Goal: Task Accomplishment & Management: Use online tool/utility

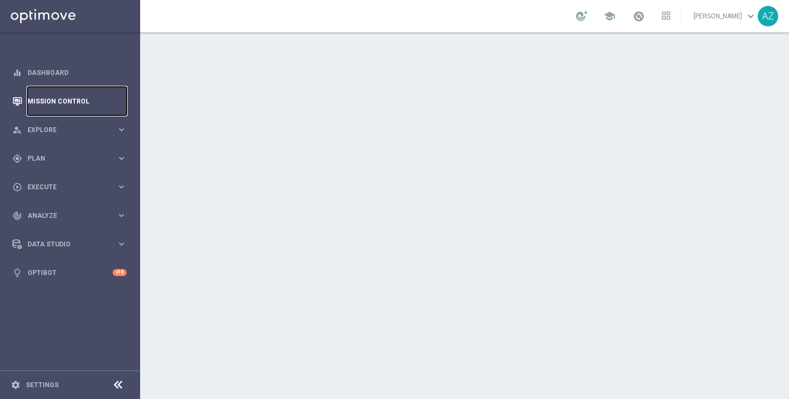
click at [86, 98] on link "Mission Control" at bounding box center [76, 101] width 99 height 29
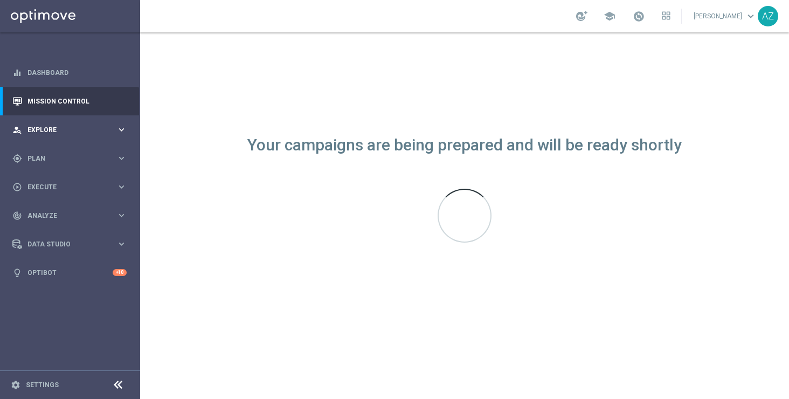
click at [118, 131] on icon "keyboard_arrow_right" at bounding box center [121, 129] width 10 height 10
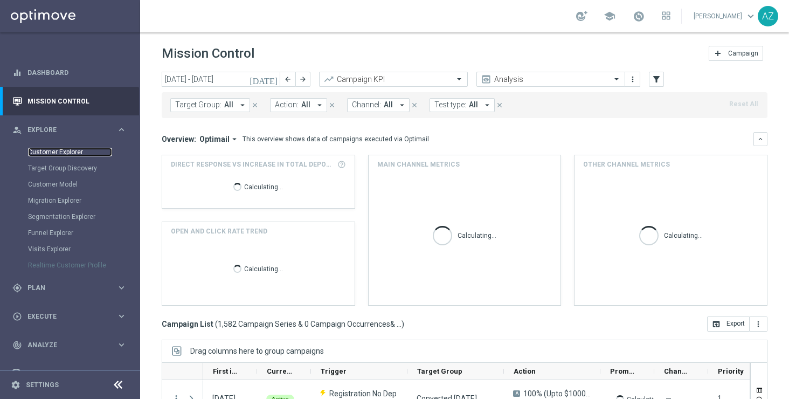
click at [50, 151] on link "Customer Explorer" at bounding box center [70, 152] width 84 height 9
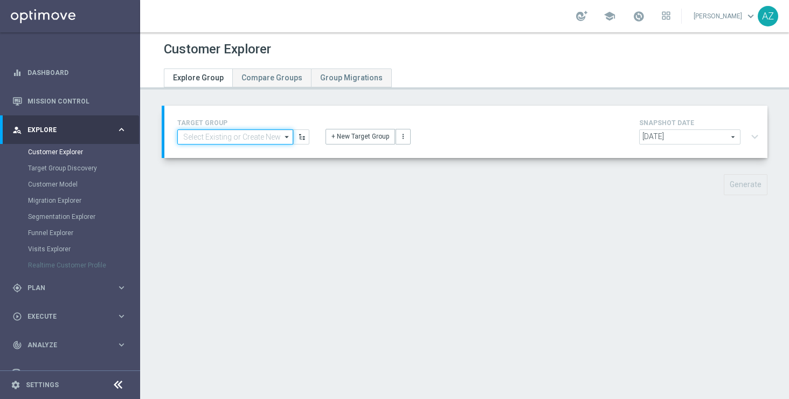
click at [241, 135] on input at bounding box center [235, 136] width 116 height 15
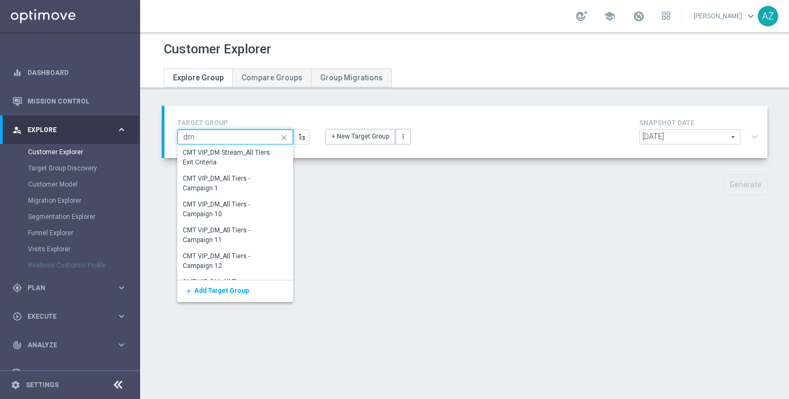
type input "d"
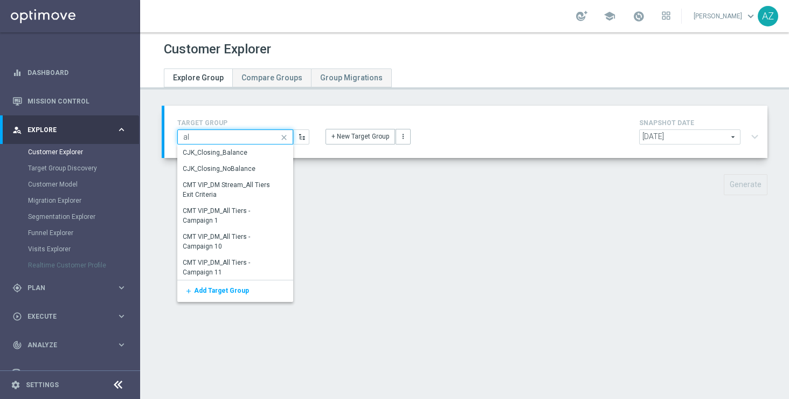
type input "a"
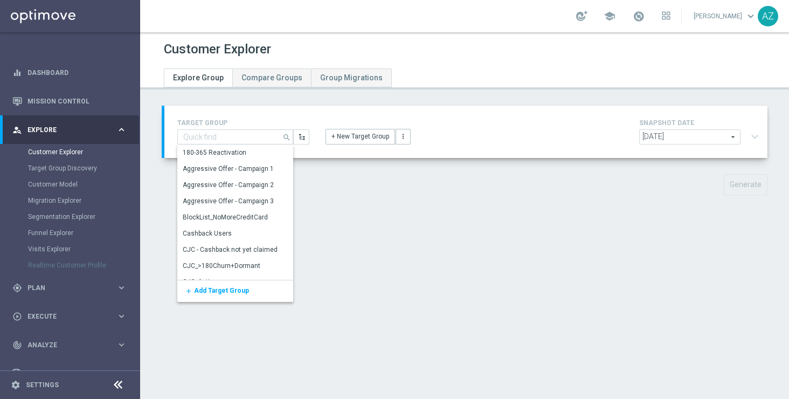
click at [753, 138] on div "2025-08-20 2025-08-20 arrow_drop_down search expand_more" at bounding box center [701, 138] width 124 height 18
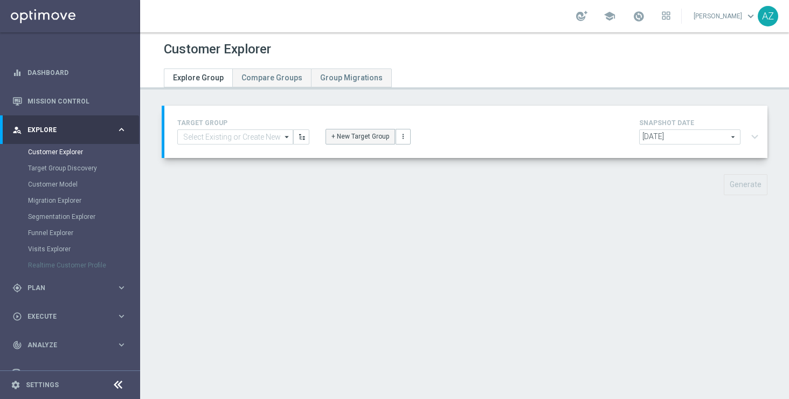
click at [340, 140] on button "+ New Target Group" at bounding box center [359, 136] width 69 height 15
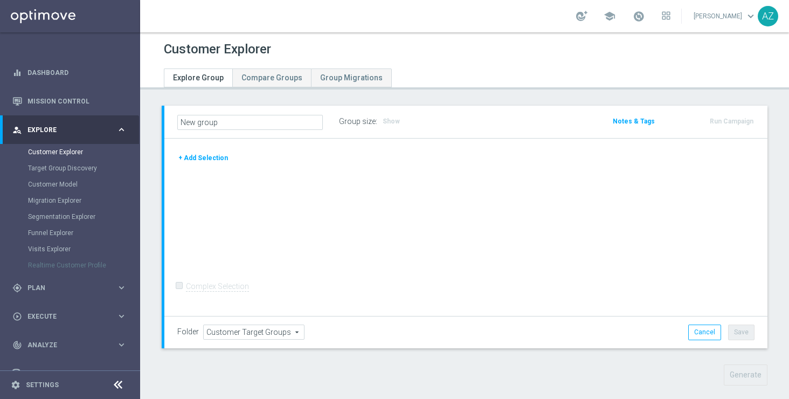
click at [210, 161] on button "+ Add Selection" at bounding box center [203, 158] width 52 height 12
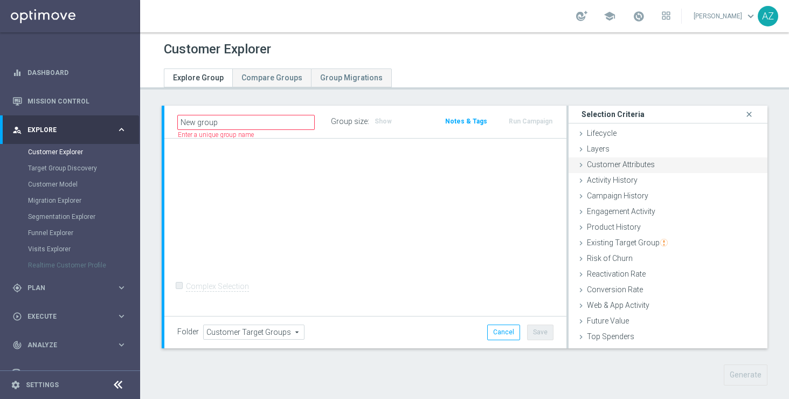
click at [620, 164] on span "Customer Attributes" at bounding box center [621, 164] width 68 height 9
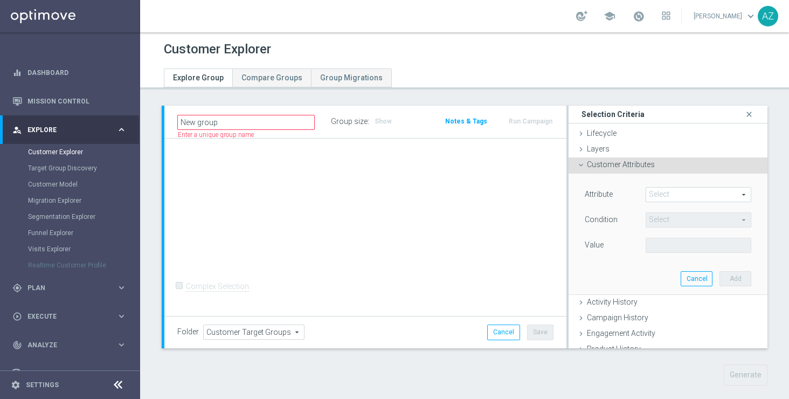
click at [665, 196] on span at bounding box center [698, 194] width 105 height 14
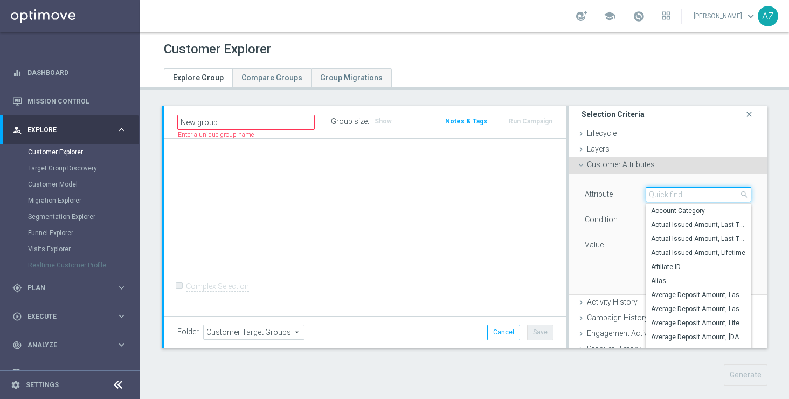
click at [664, 198] on input "search" at bounding box center [698, 194] width 106 height 15
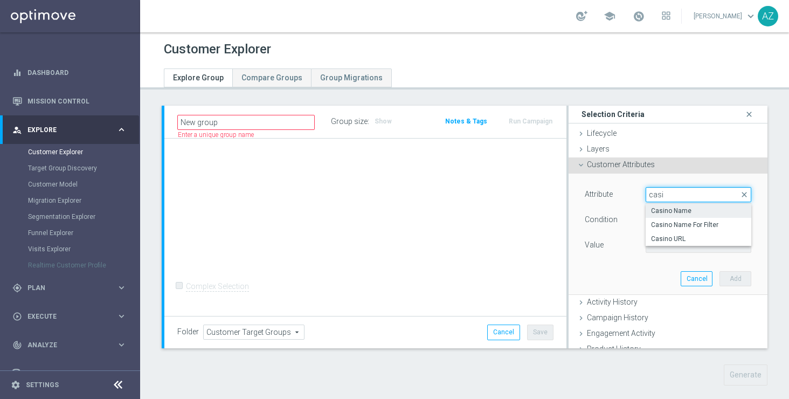
type input "casi"
click at [690, 206] on span "Casino Name" at bounding box center [698, 210] width 95 height 9
type input "Casino Name"
type input "Equals"
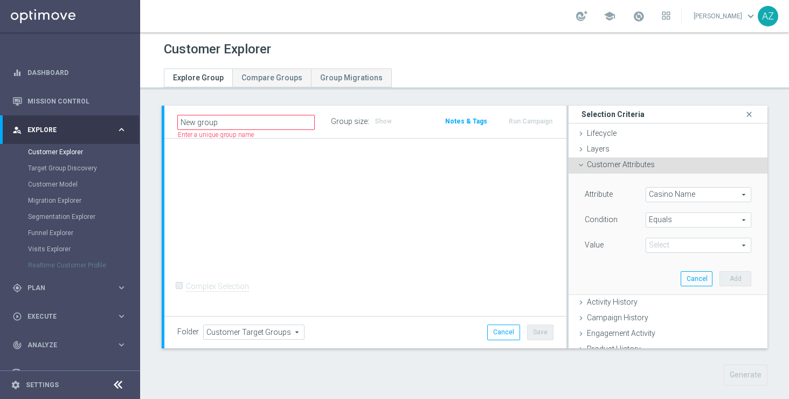
click at [671, 251] on span at bounding box center [698, 245] width 105 height 14
click at [666, 217] on span "Equals" at bounding box center [698, 220] width 105 height 14
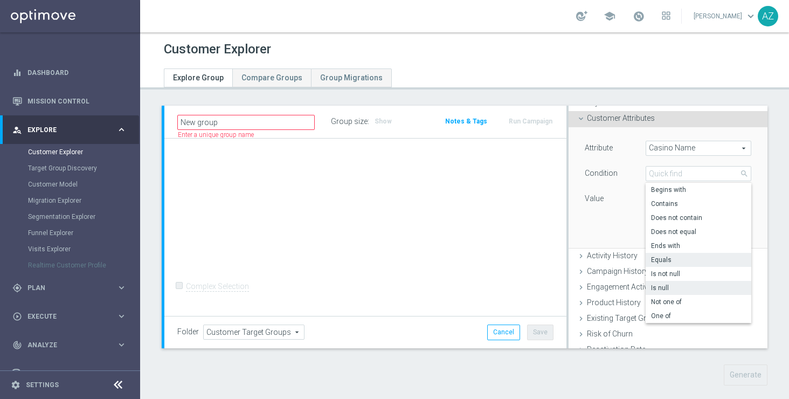
scroll to position [64, 0]
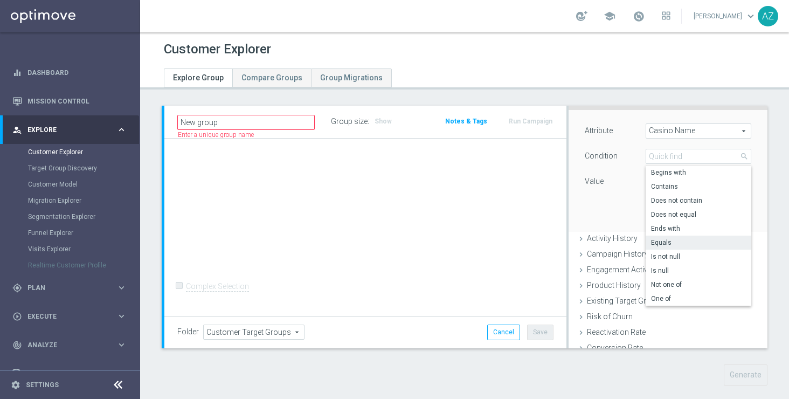
click at [599, 213] on div "Attribute Casino Name Casino Name arrow_drop_down search Condition Equals Equal…" at bounding box center [667, 170] width 183 height 121
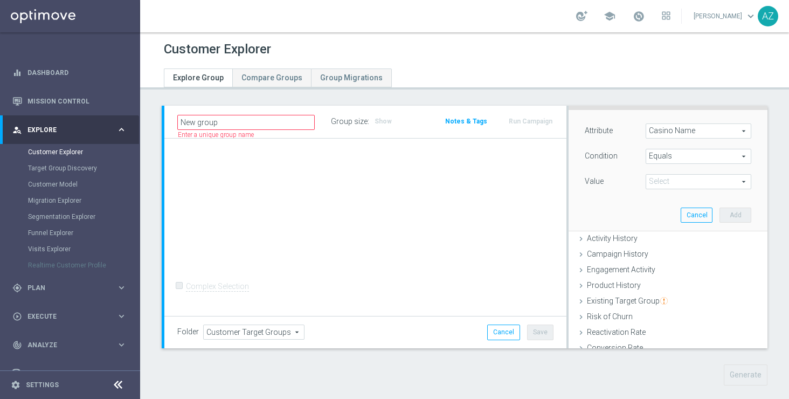
click at [666, 183] on span at bounding box center [698, 182] width 105 height 14
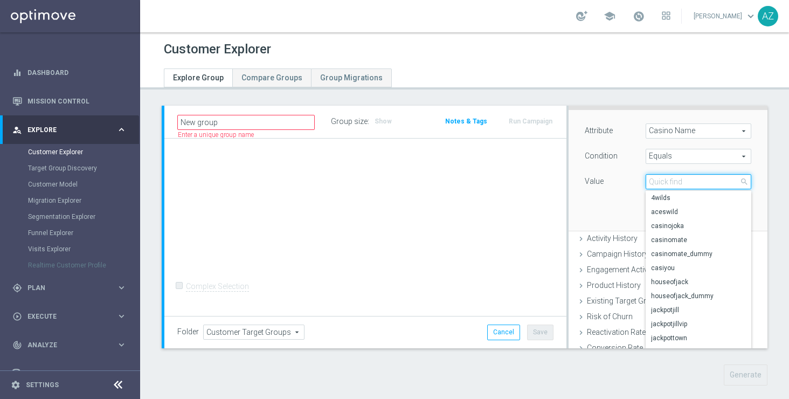
click at [663, 180] on input "search" at bounding box center [698, 181] width 106 height 15
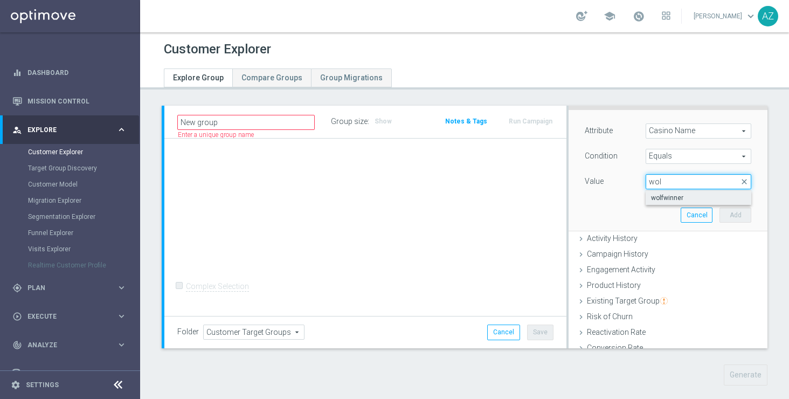
type input "wol"
click at [696, 202] on label "wolfwinner" at bounding box center [698, 198] width 106 height 14
type input "wolfwinner"
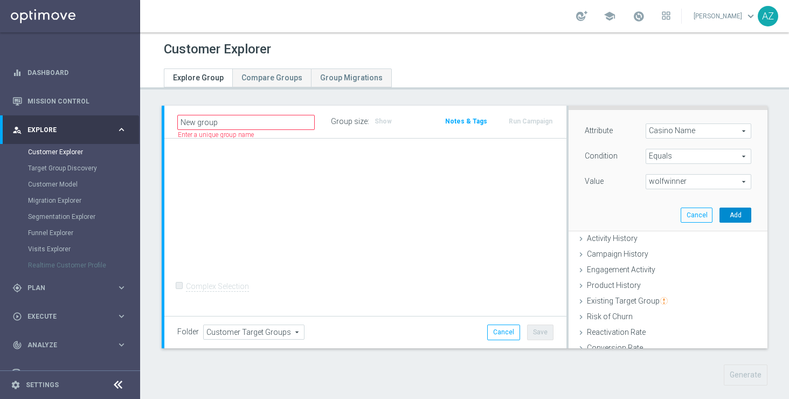
click at [739, 215] on button "Add" at bounding box center [735, 214] width 32 height 15
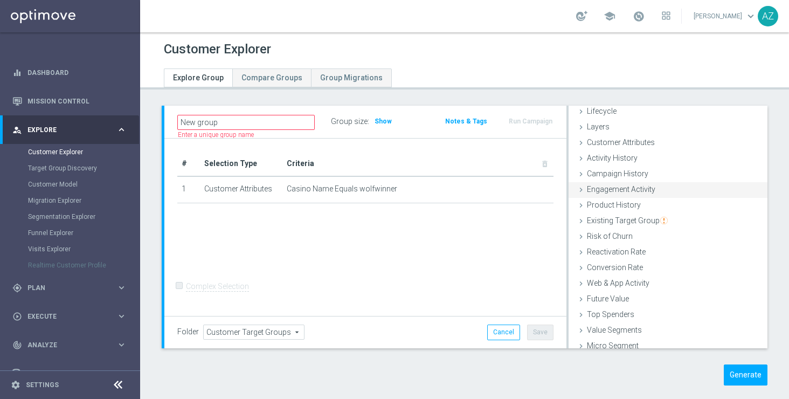
scroll to position [18, 0]
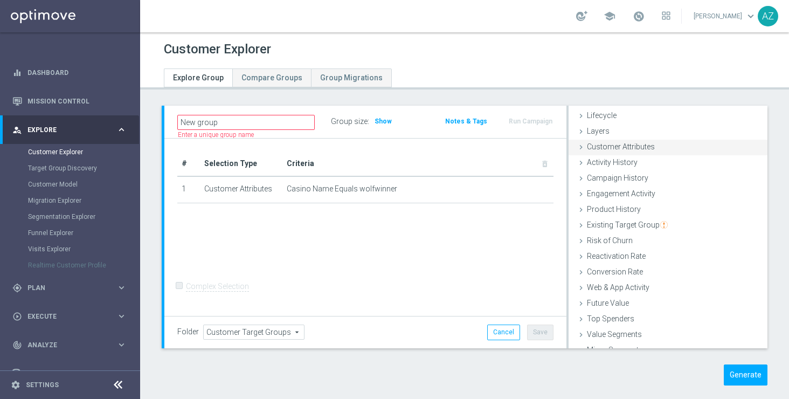
click at [625, 145] on span "Customer Attributes" at bounding box center [621, 146] width 68 height 9
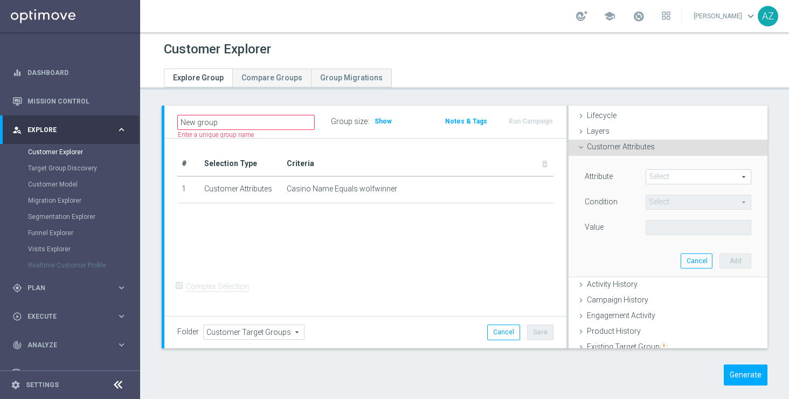
click at [690, 182] on span at bounding box center [698, 177] width 105 height 14
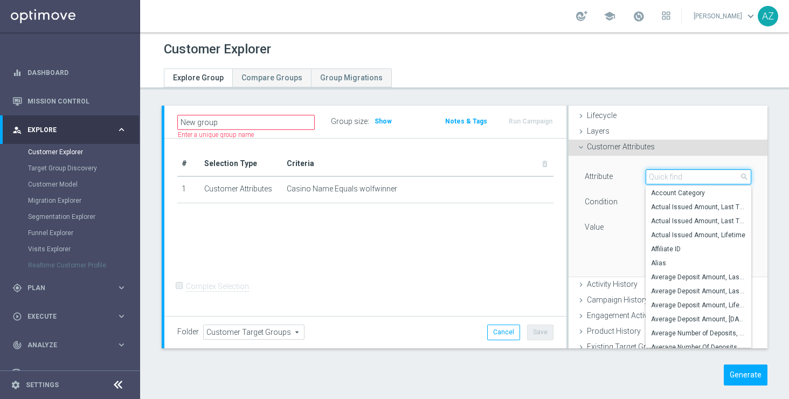
click at [680, 173] on input "search" at bounding box center [698, 176] width 106 height 15
click at [678, 189] on span "Account Category" at bounding box center [698, 193] width 95 height 9
type input "Account Category"
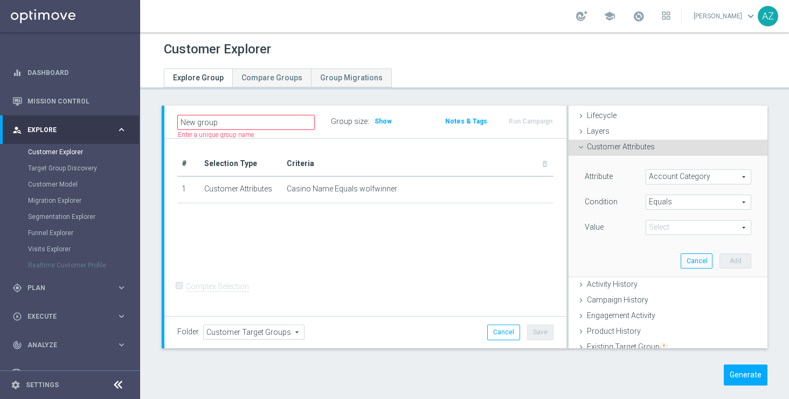
click at [684, 228] on span at bounding box center [698, 227] width 105 height 14
click at [671, 199] on span "Equals" at bounding box center [698, 202] width 105 height 14
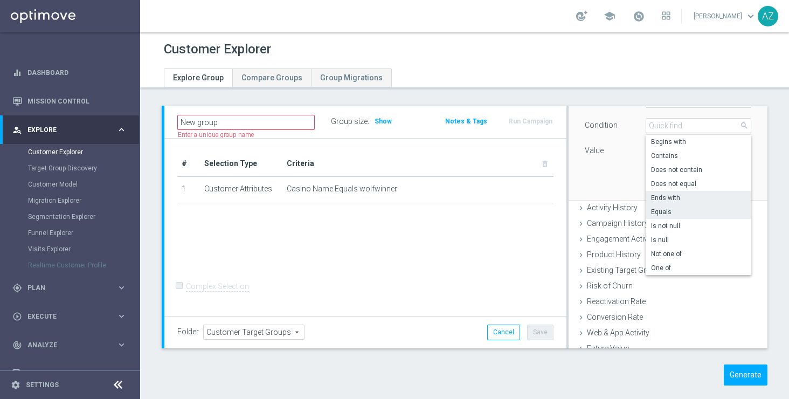
scroll to position [107, 0]
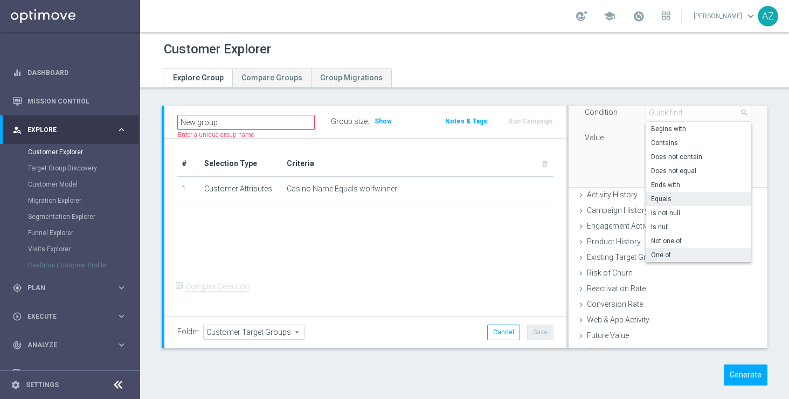
click at [671, 255] on span "One of" at bounding box center [698, 255] width 95 height 9
type input "One of"
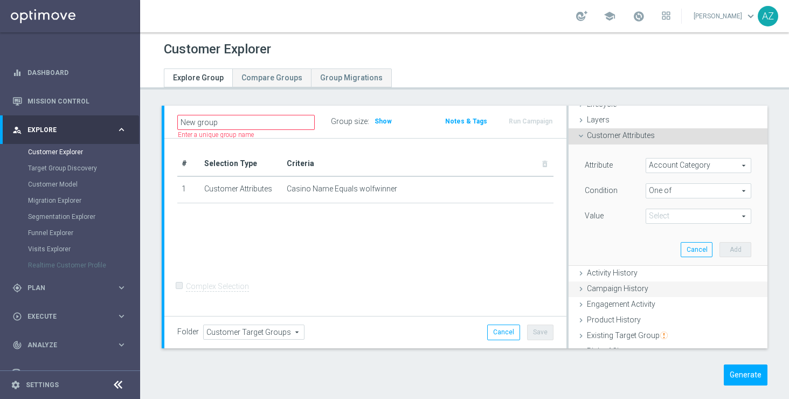
scroll to position [29, 0]
click at [665, 215] on span at bounding box center [698, 217] width 105 height 14
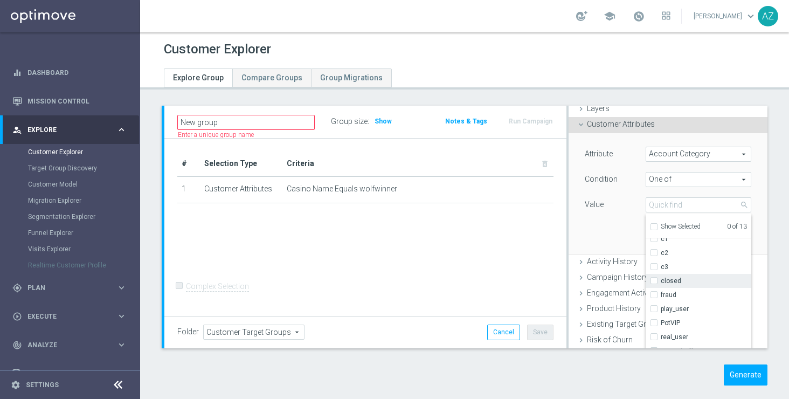
scroll to position [41, 0]
click at [658, 324] on input "PotVIP" at bounding box center [656, 321] width 7 height 7
checkbox input "true"
type input "PotVIP"
click at [608, 197] on div "Value" at bounding box center [606, 205] width 61 height 17
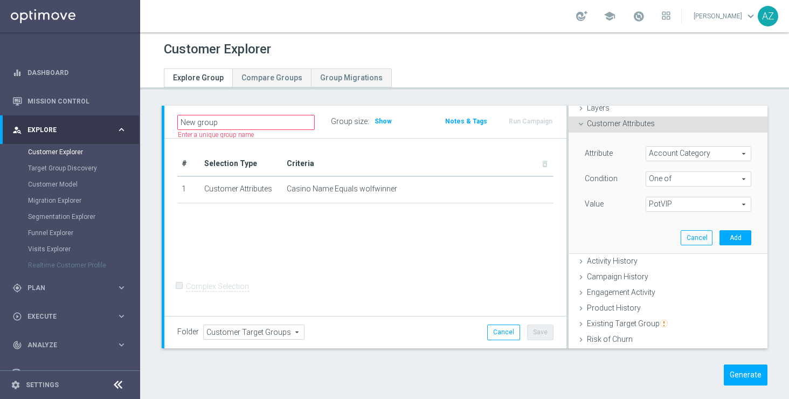
click at [698, 201] on span "PotVIP" at bounding box center [698, 204] width 105 height 14
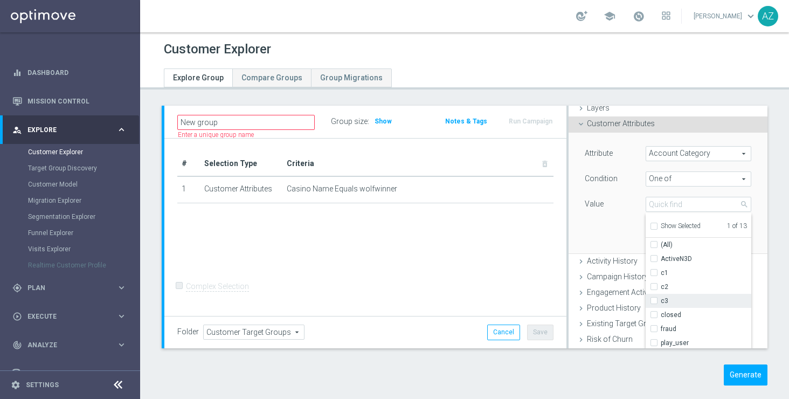
click at [682, 307] on label "c3" at bounding box center [705, 301] width 91 height 14
click at [660, 304] on input "c3" at bounding box center [656, 300] width 7 height 7
checkbox input "true"
type input "Selected 2 of 13"
click at [608, 219] on div "Attribute Account Category Account Category arrow_drop_down search Condition On…" at bounding box center [667, 193] width 183 height 121
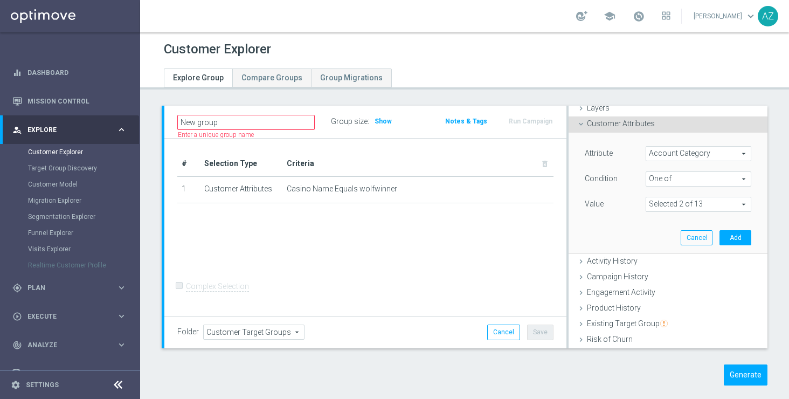
click at [699, 201] on span at bounding box center [698, 204] width 105 height 14
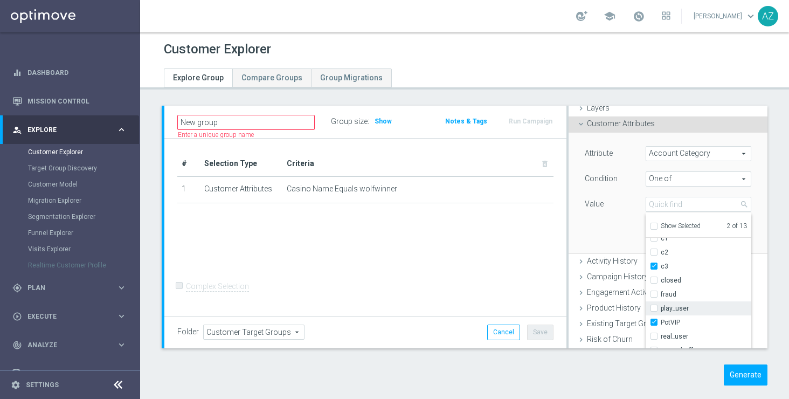
scroll to position [33, 0]
click at [660, 338] on input "real_user" at bounding box center [656, 336] width 7 height 7
checkbox input "true"
type input "Selected 3 of 13"
click at [586, 211] on div "Value" at bounding box center [606, 205] width 61 height 17
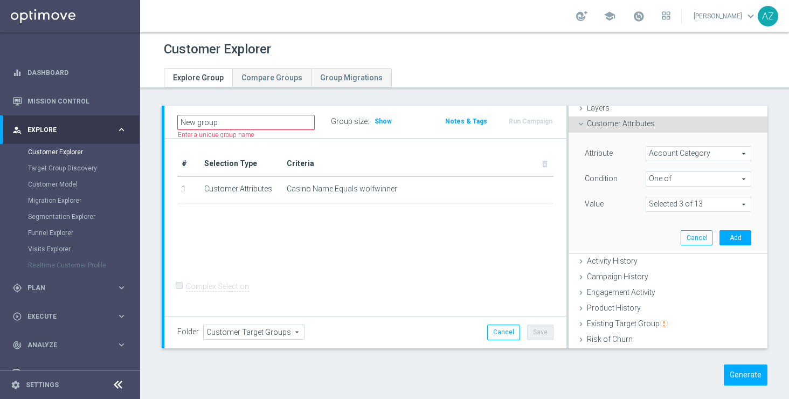
scroll to position [31, 0]
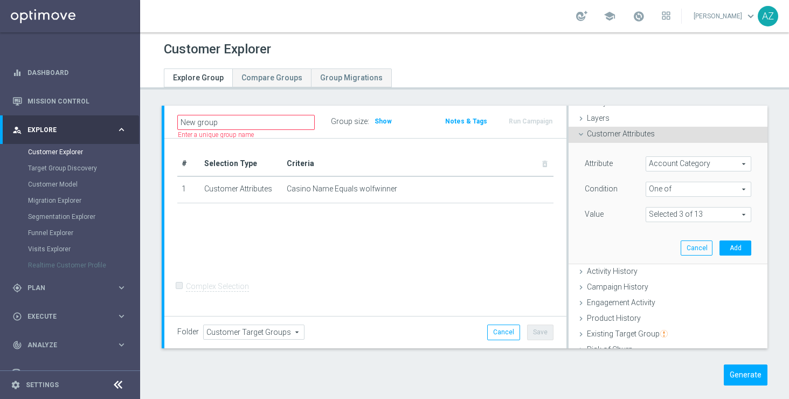
click at [732, 214] on span at bounding box center [698, 214] width 105 height 14
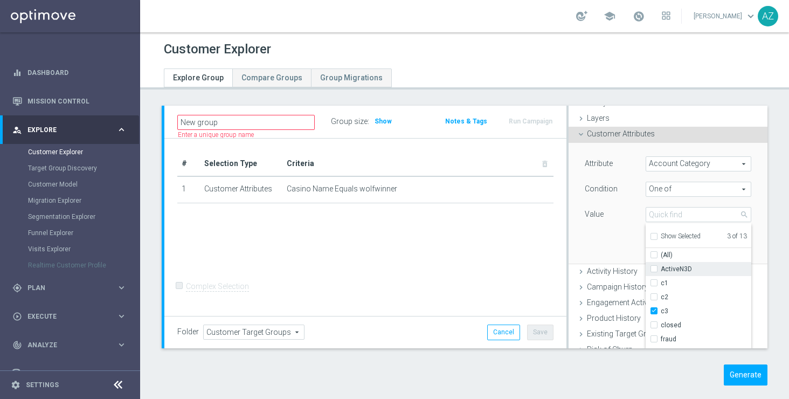
scroll to position [0, 0]
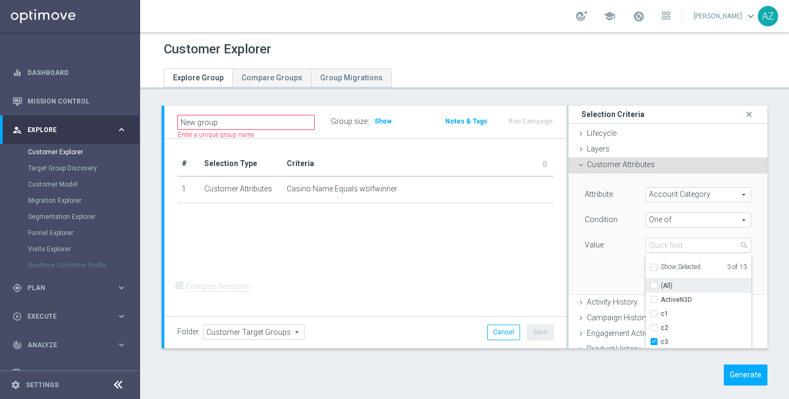
click at [654, 286] on input "(All)" at bounding box center [656, 285] width 7 height 7
checkbox input "true"
type input "Selected 13 of 13"
checkbox input "true"
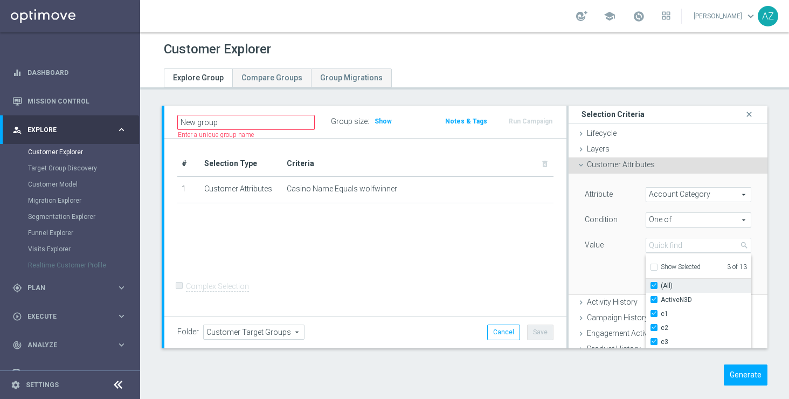
checkbox input "true"
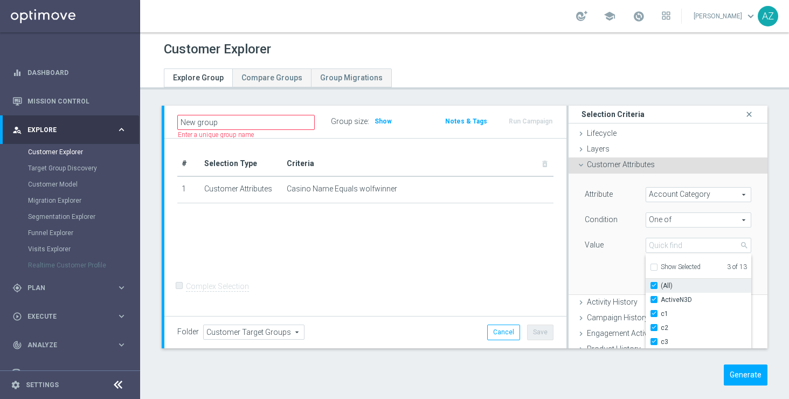
checkbox input "true"
click at [654, 286] on input "(All)" at bounding box center [656, 285] width 7 height 7
checkbox input "false"
type input "Select"
checkbox input "false"
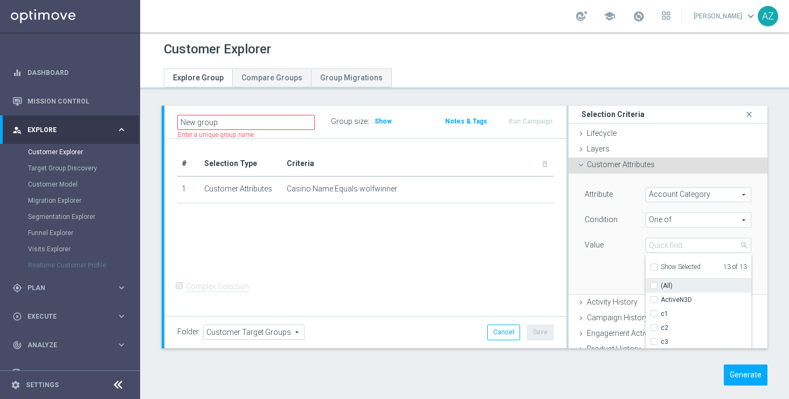
checkbox input "false"
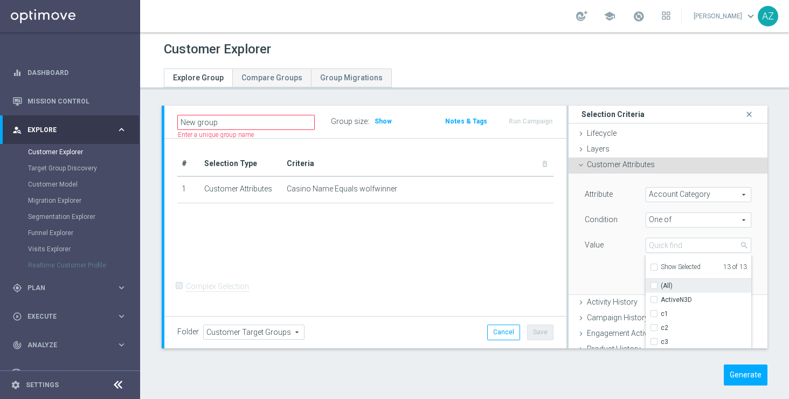
checkbox input "false"
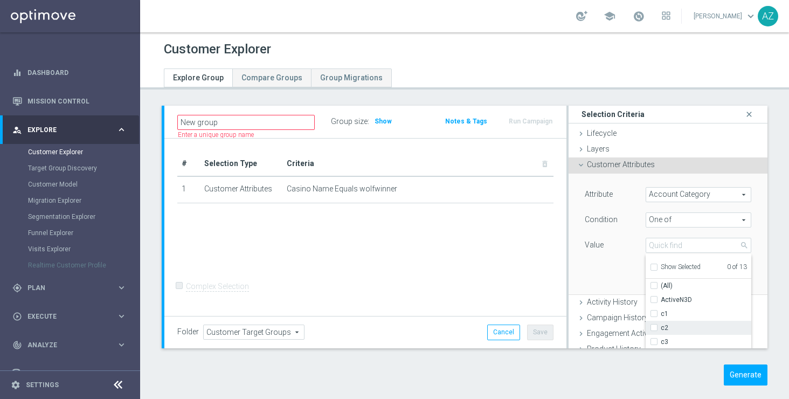
scroll to position [30, 0]
click at [654, 309] on input "c3" at bounding box center [656, 311] width 7 height 7
checkbox input "true"
type input "c3"
click at [595, 233] on div "Attribute Account Category Account Category arrow_drop_down search Condition On…" at bounding box center [668, 221] width 166 height 68
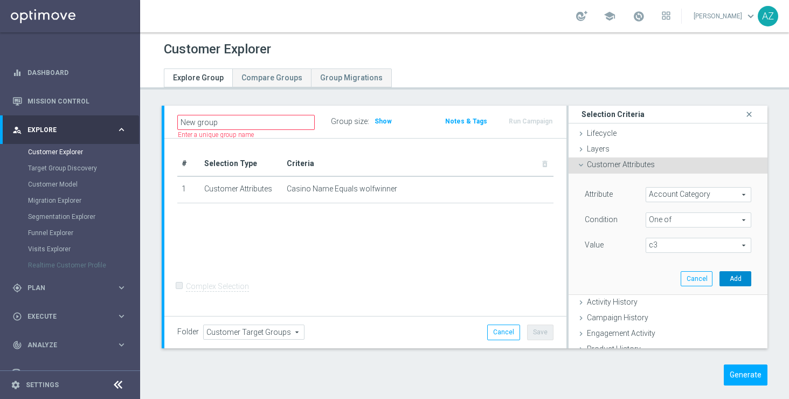
click at [736, 274] on button "Add" at bounding box center [735, 278] width 32 height 15
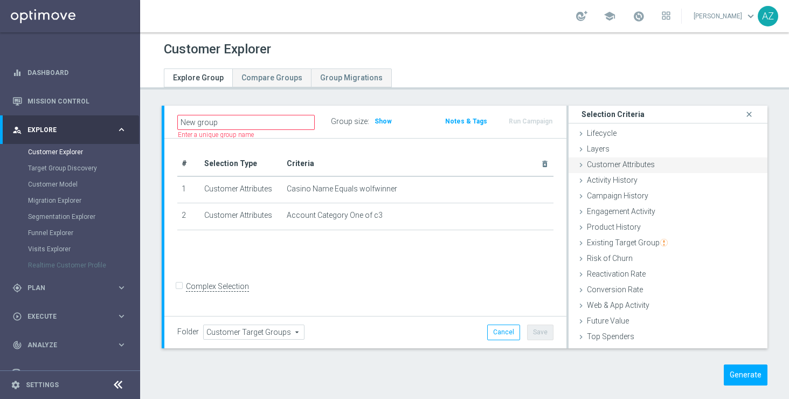
click at [617, 168] on span "Customer Attributes" at bounding box center [621, 164] width 68 height 9
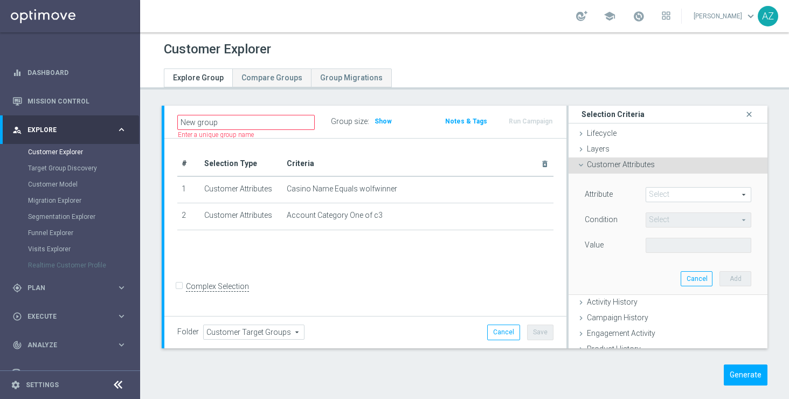
click at [667, 193] on span at bounding box center [698, 194] width 105 height 14
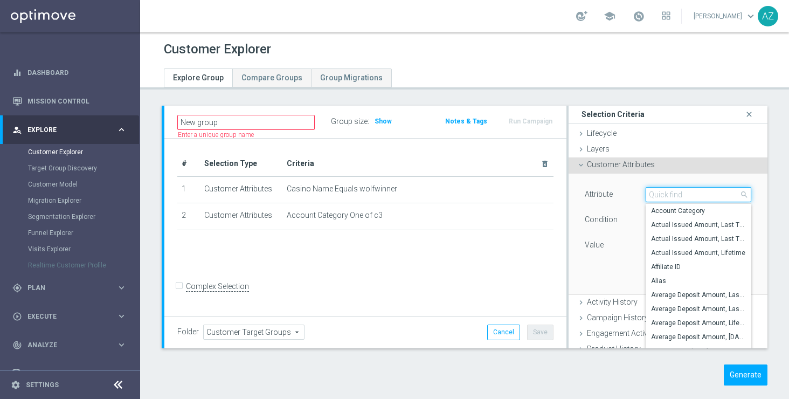
click at [667, 193] on input "search" at bounding box center [698, 194] width 106 height 15
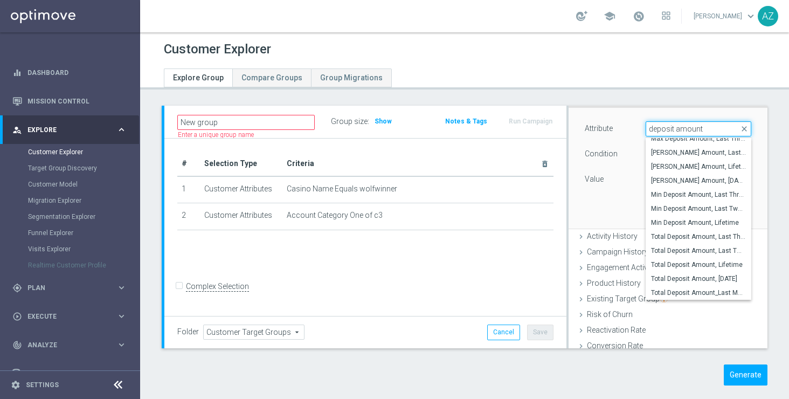
scroll to position [67, 0]
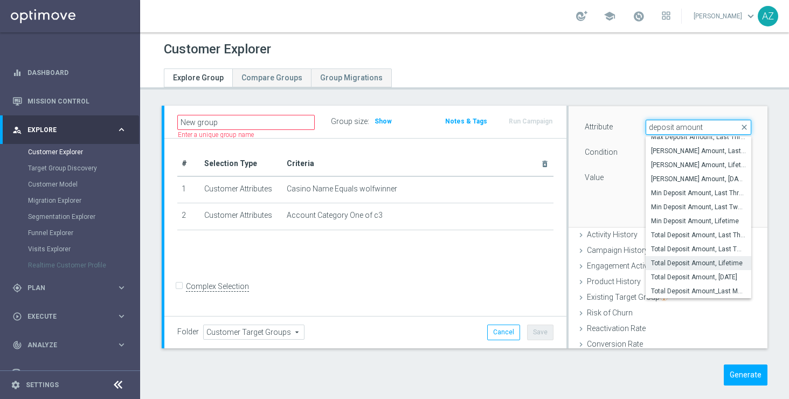
type input "deposit amount"
click at [722, 261] on span "Total Deposit Amount, Lifetime" at bounding box center [698, 263] width 95 height 9
type input "Total Deposit Amount, Lifetime"
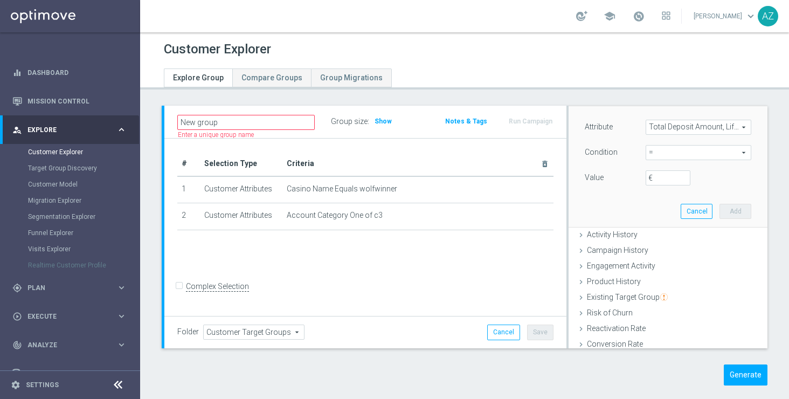
click at [710, 149] on span "=" at bounding box center [698, 152] width 105 height 14
click at [695, 241] on span ">=" at bounding box center [698, 238] width 95 height 9
type input ">="
click at [665, 178] on input "€" at bounding box center [667, 177] width 45 height 15
type input "6000"
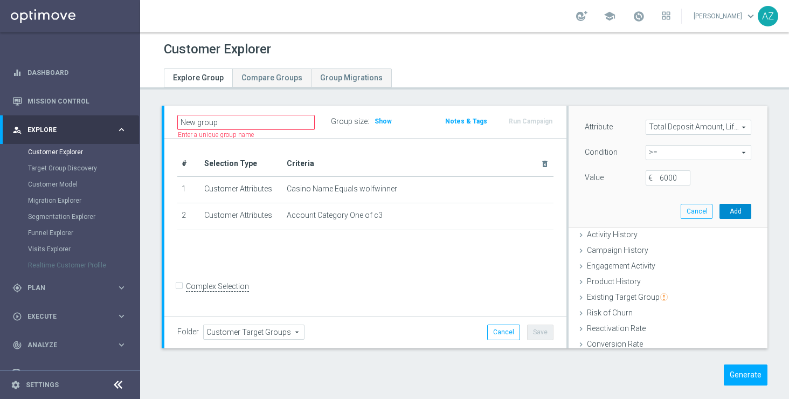
click at [745, 211] on button "Add" at bounding box center [735, 211] width 32 height 15
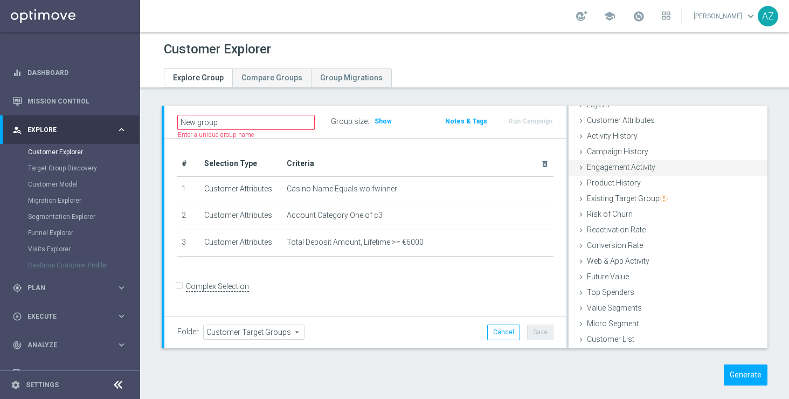
scroll to position [0, 0]
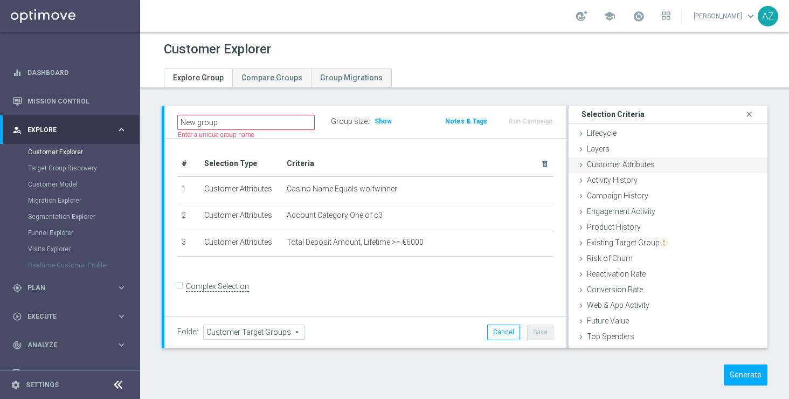
click at [646, 166] on span "Customer Attributes" at bounding box center [621, 164] width 68 height 9
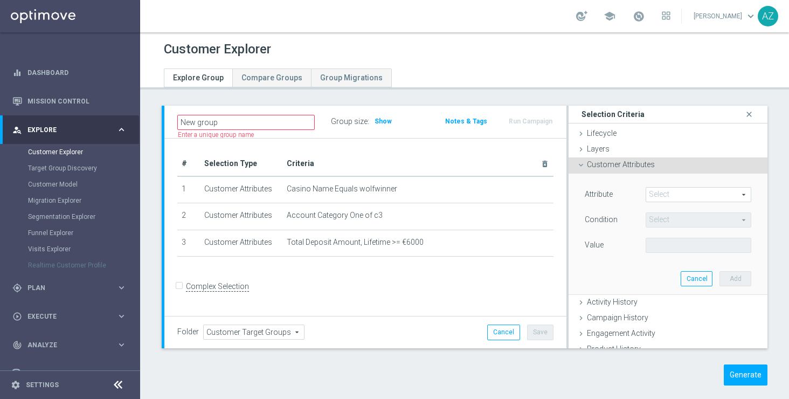
click at [683, 197] on span at bounding box center [698, 194] width 105 height 14
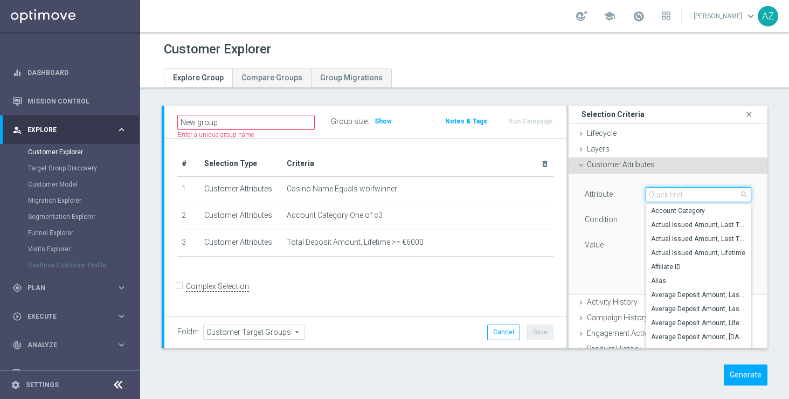
click at [683, 197] on input "search" at bounding box center [698, 194] width 106 height 15
type input "days since"
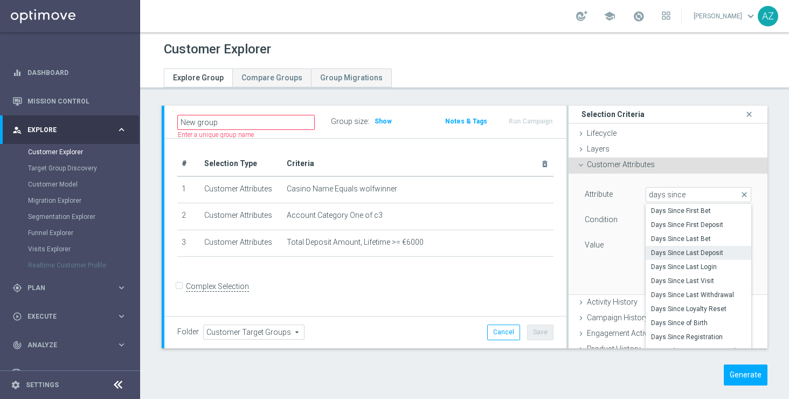
click at [704, 251] on span "Days Since Last Deposit" at bounding box center [698, 252] width 95 height 9
type input "Days Since Last Deposit"
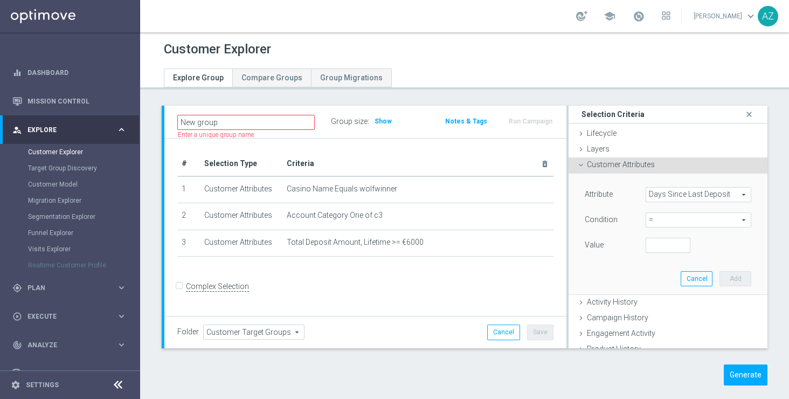
click at [680, 220] on span "=" at bounding box center [698, 220] width 105 height 14
click at [666, 308] on span ">=" at bounding box center [698, 306] width 95 height 9
type input ">="
click at [661, 249] on input "number" at bounding box center [667, 245] width 45 height 15
type input "90"
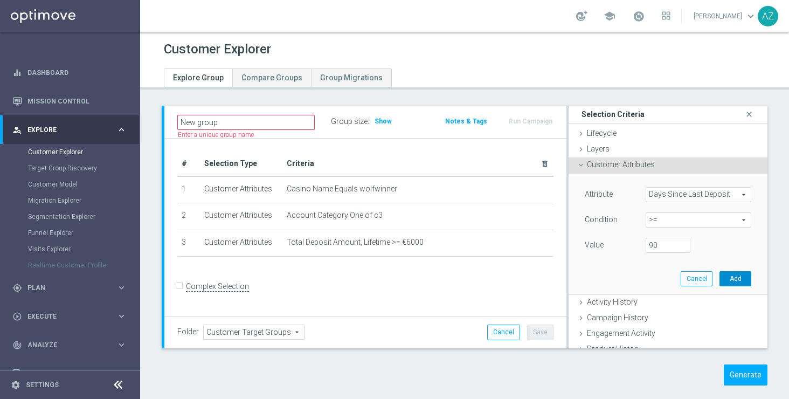
click at [743, 278] on button "Add" at bounding box center [735, 278] width 32 height 15
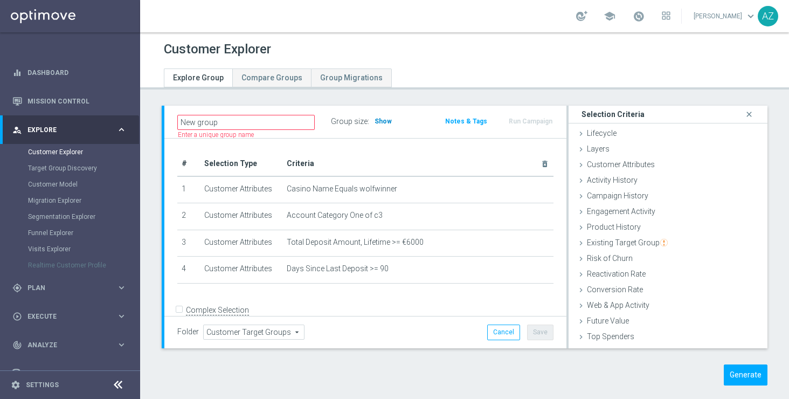
click at [381, 118] on span "Show" at bounding box center [382, 121] width 17 height 8
click at [380, 120] on span "365" at bounding box center [381, 121] width 13 height 9
click at [634, 166] on span "Customer Attributes" at bounding box center [621, 164] width 68 height 9
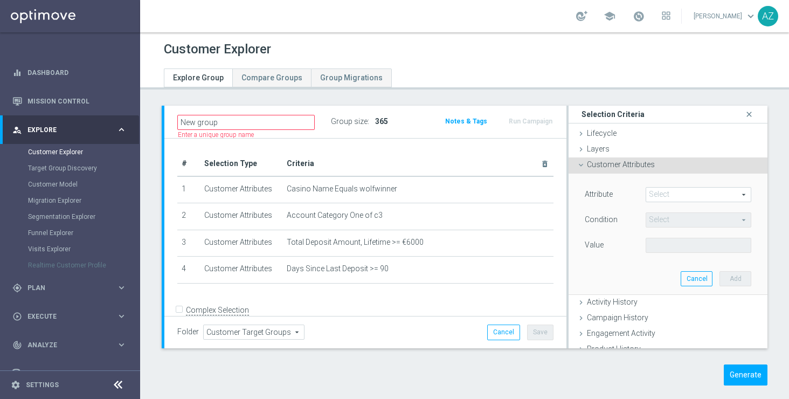
click at [620, 158] on div "Customer Attributes done selection saved" at bounding box center [667, 165] width 199 height 16
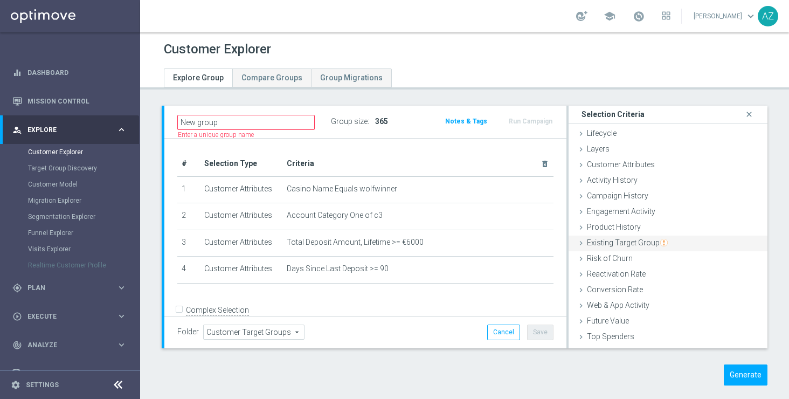
click at [624, 240] on span "Existing Target Group" at bounding box center [627, 242] width 81 height 9
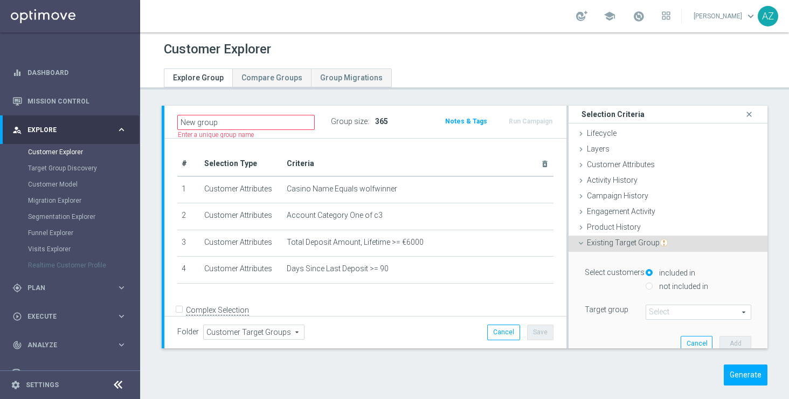
click at [666, 288] on label "not included in" at bounding box center [682, 286] width 52 height 10
click at [652, 288] on input "not included in" at bounding box center [648, 286] width 7 height 7
radio input "true"
click at [665, 315] on span at bounding box center [698, 312] width 105 height 14
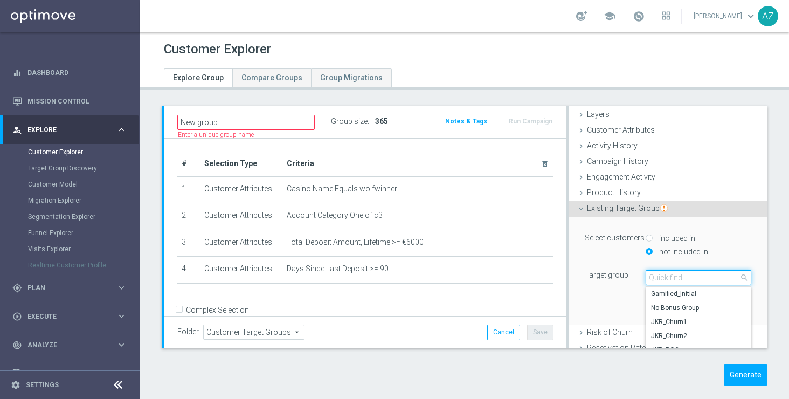
click at [662, 279] on input "search" at bounding box center [698, 277] width 106 height 15
type input "no bonu"
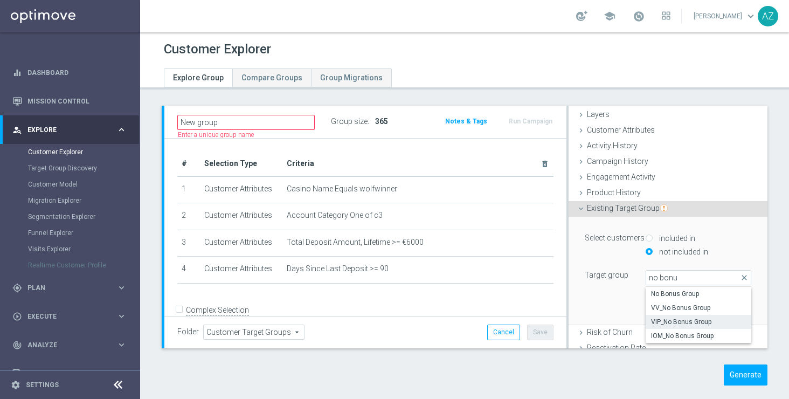
click at [691, 321] on span "VIP_No Bonus Group" at bounding box center [698, 321] width 95 height 9
type input "VIP_No Bonus Group"
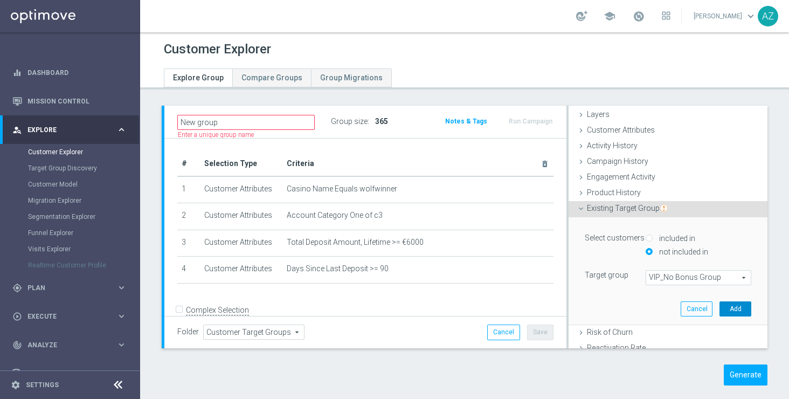
click at [736, 305] on button "Add" at bounding box center [735, 308] width 32 height 15
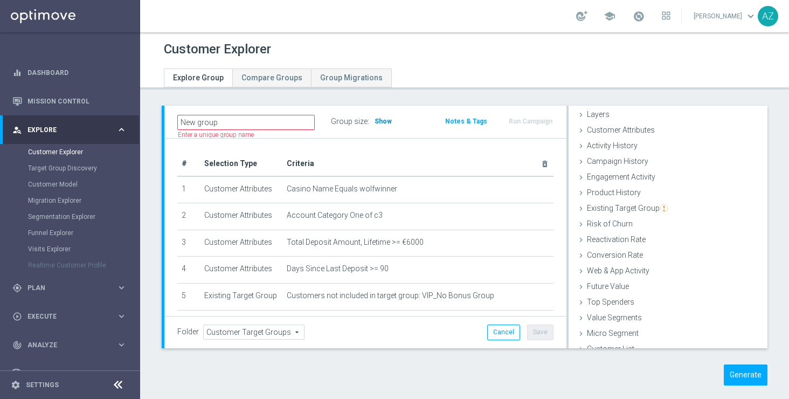
click at [379, 117] on span "Show" at bounding box center [382, 121] width 17 height 8
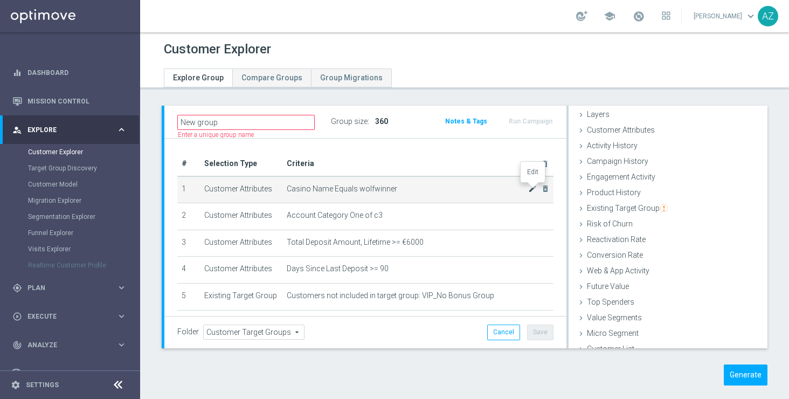
click at [532, 191] on icon "mode_edit" at bounding box center [532, 188] width 9 height 9
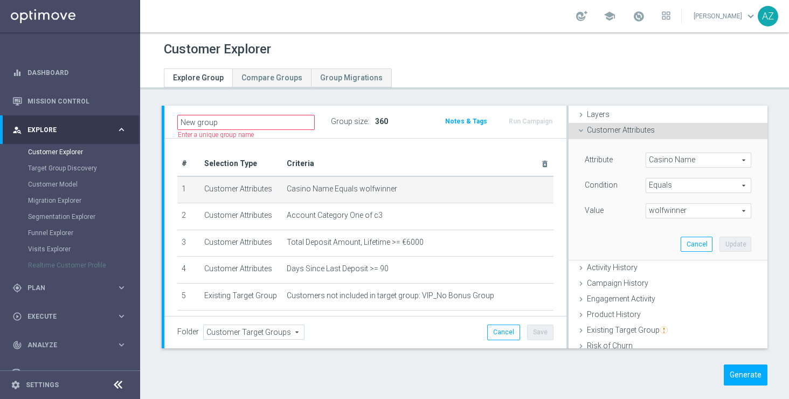
click at [680, 209] on span "wolfwinner" at bounding box center [698, 211] width 105 height 14
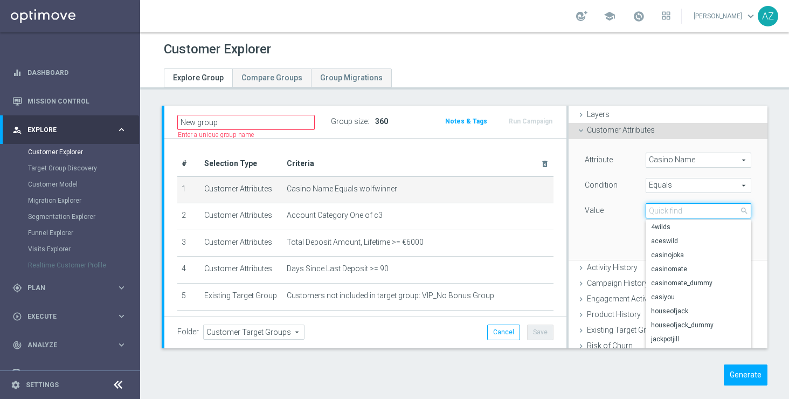
click at [677, 209] on input "search" at bounding box center [698, 210] width 106 height 15
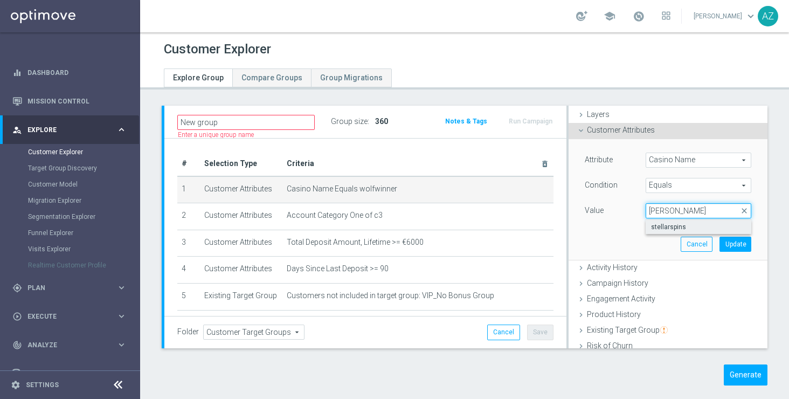
type input "stell"
click at [674, 226] on span "stellarspins" at bounding box center [698, 226] width 95 height 9
type input "stellarspins"
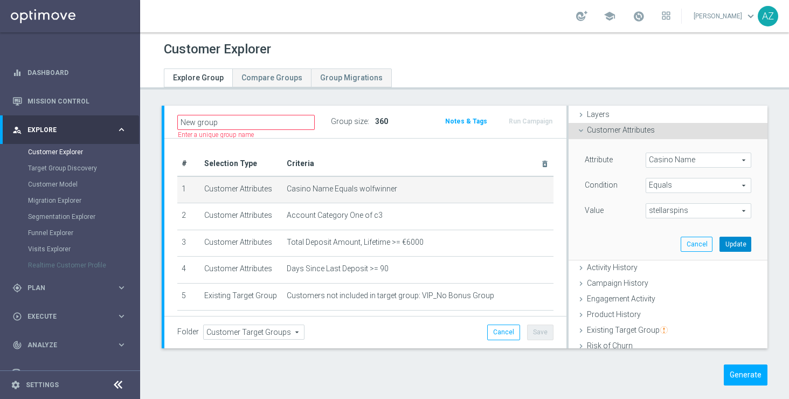
click at [737, 247] on button "Update" at bounding box center [735, 244] width 32 height 15
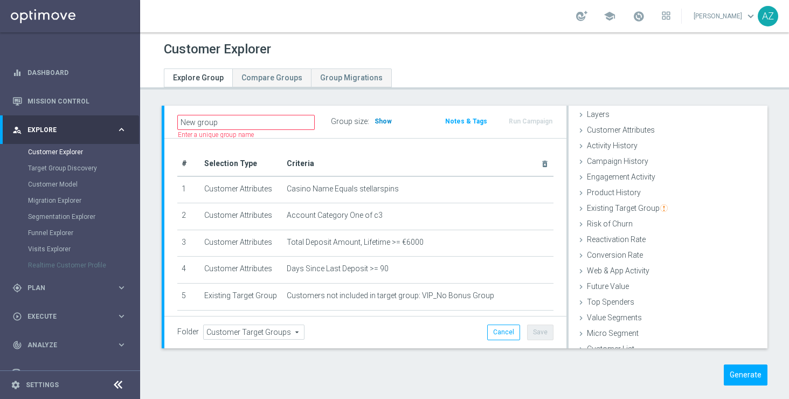
click at [377, 120] on span "Show" at bounding box center [382, 121] width 17 height 8
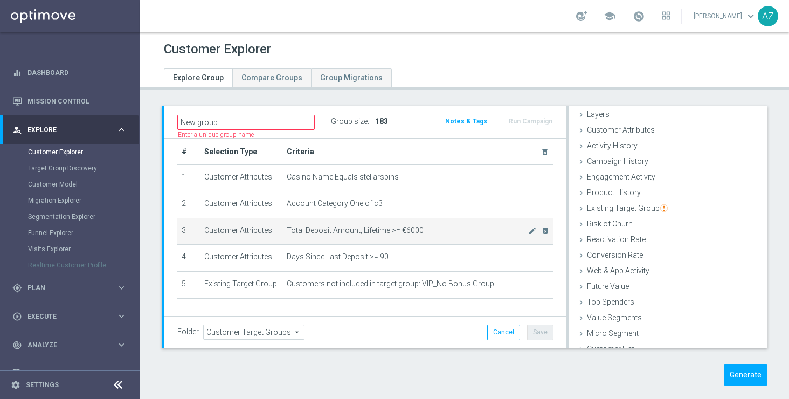
scroll to position [11, 0]
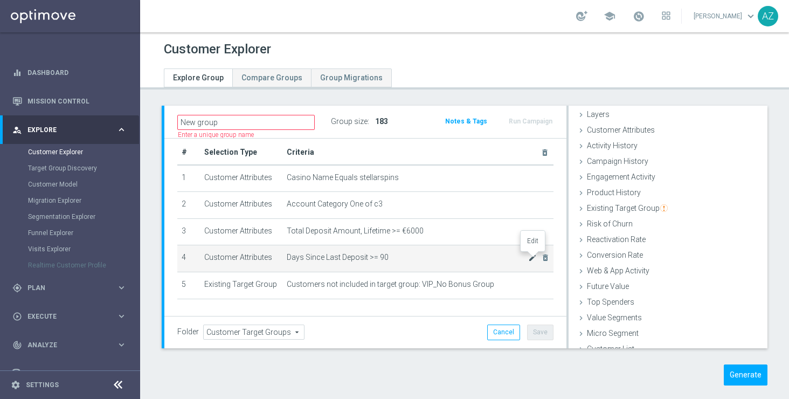
click at [533, 260] on icon "mode_edit" at bounding box center [532, 257] width 9 height 9
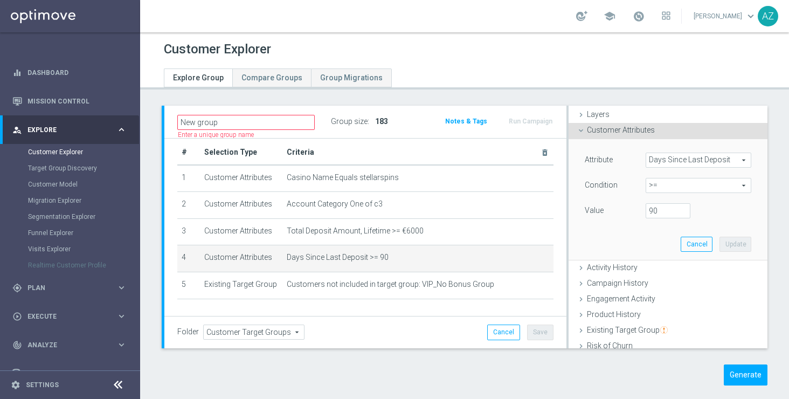
click at [737, 184] on span ">=" at bounding box center [698, 185] width 105 height 14
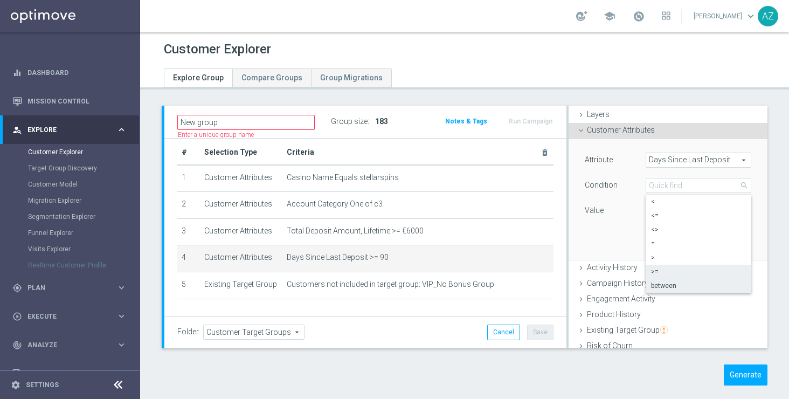
click at [690, 288] on span "between" at bounding box center [698, 285] width 95 height 9
type input "between"
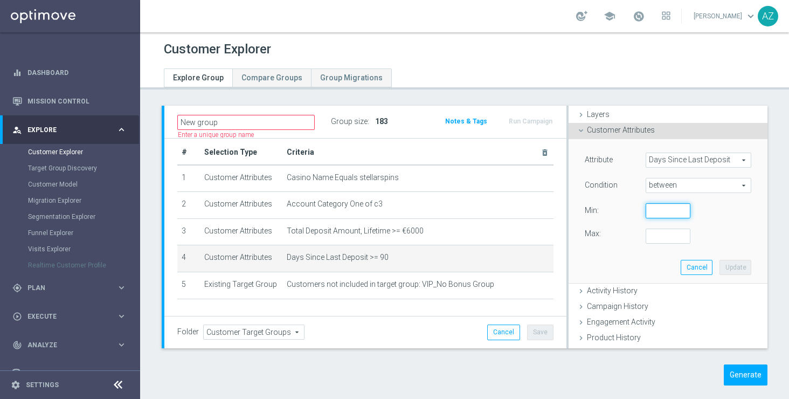
click at [654, 212] on input "number" at bounding box center [667, 210] width 45 height 15
type input "90"
click at [653, 240] on input "number" at bounding box center [667, 235] width 45 height 15
type input "720"
click at [740, 265] on button "Update" at bounding box center [735, 267] width 32 height 15
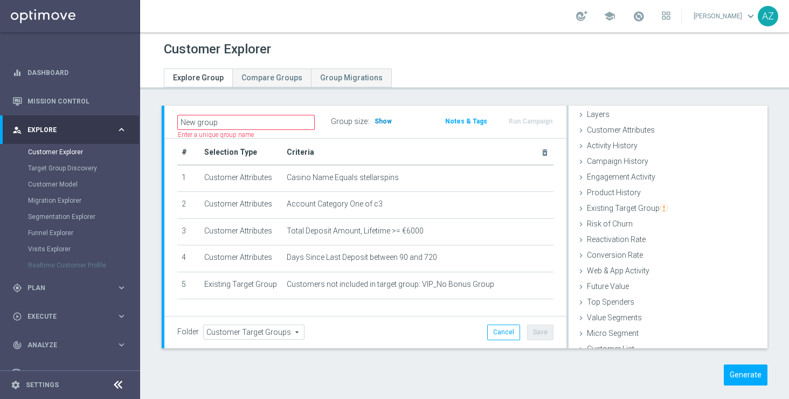
click at [378, 119] on span "Show" at bounding box center [382, 121] width 17 height 8
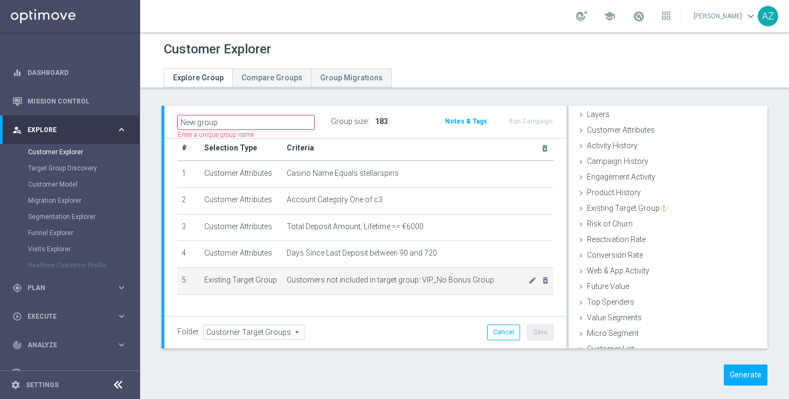
scroll to position [19, 0]
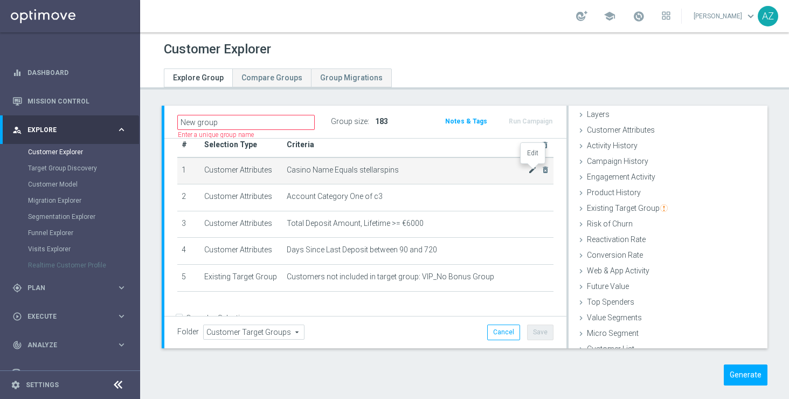
click at [534, 170] on icon "mode_edit" at bounding box center [532, 169] width 9 height 9
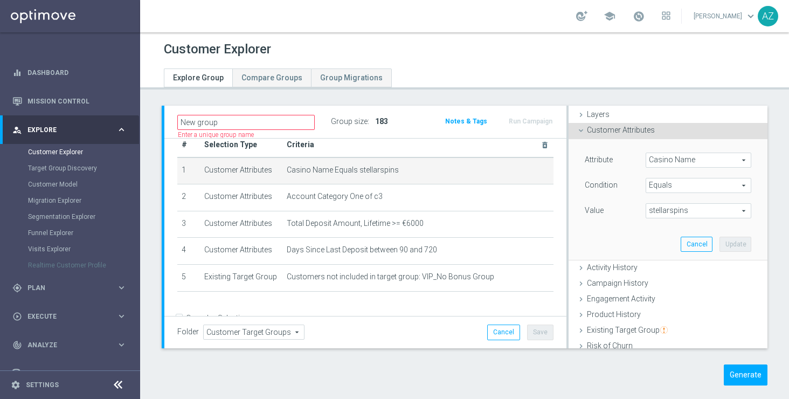
click at [679, 207] on span "stellarspins" at bounding box center [698, 211] width 105 height 14
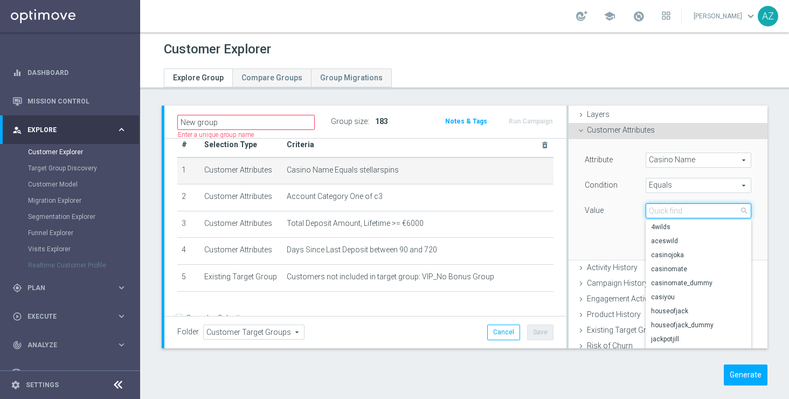
click at [669, 205] on input "search" at bounding box center [698, 210] width 106 height 15
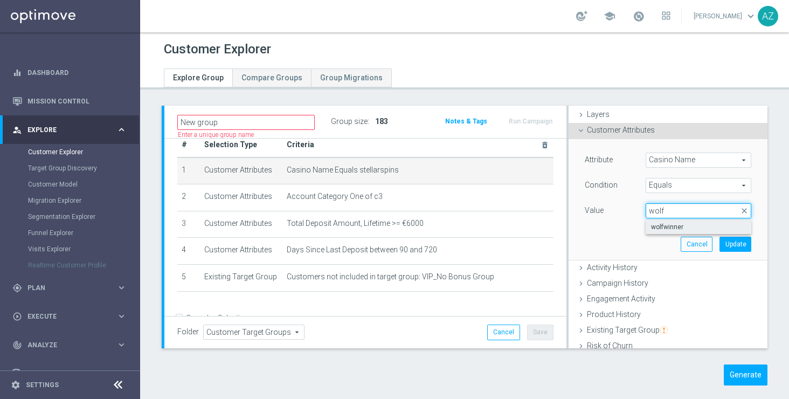
type input "wolf"
click at [691, 228] on span "wolfwinner" at bounding box center [698, 226] width 95 height 9
type input "wolfwinner"
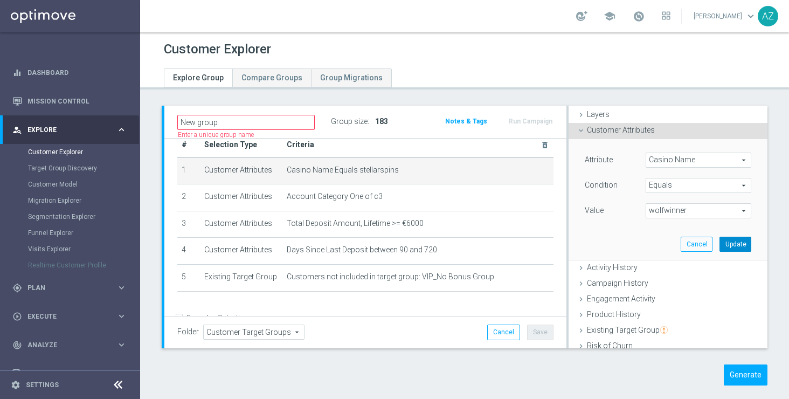
click at [745, 243] on button "Update" at bounding box center [735, 244] width 32 height 15
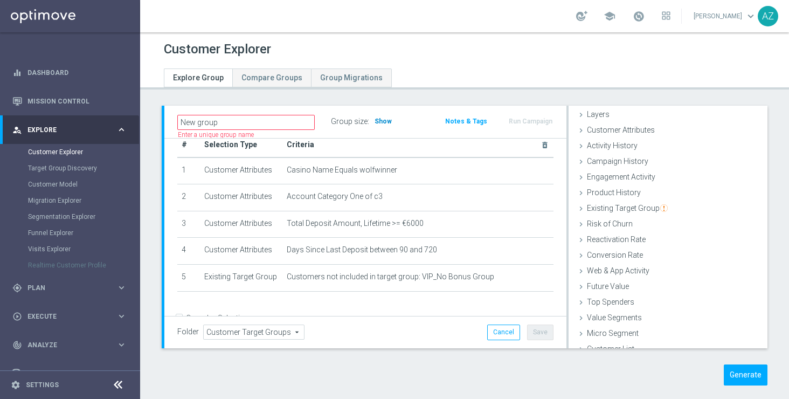
click at [381, 121] on span "Show" at bounding box center [382, 121] width 17 height 8
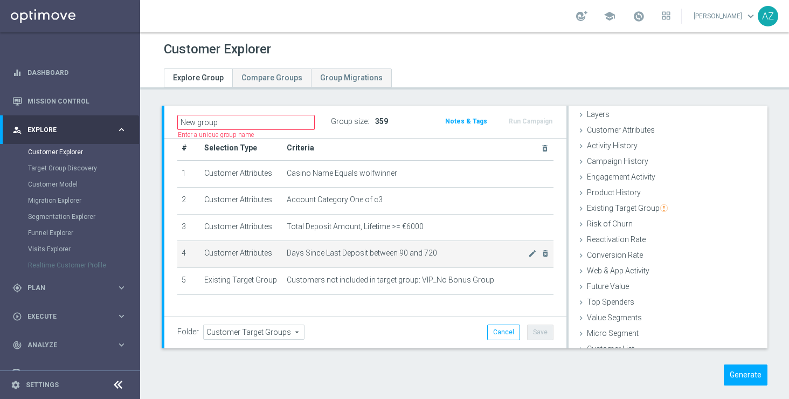
scroll to position [15, 0]
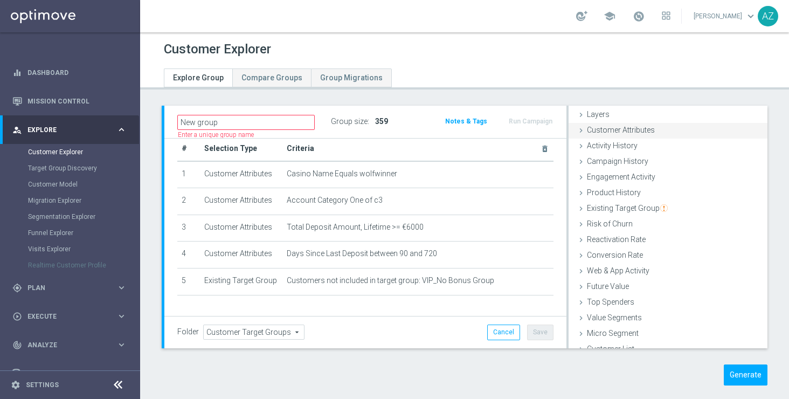
click at [635, 130] on span "Customer Attributes" at bounding box center [621, 130] width 68 height 9
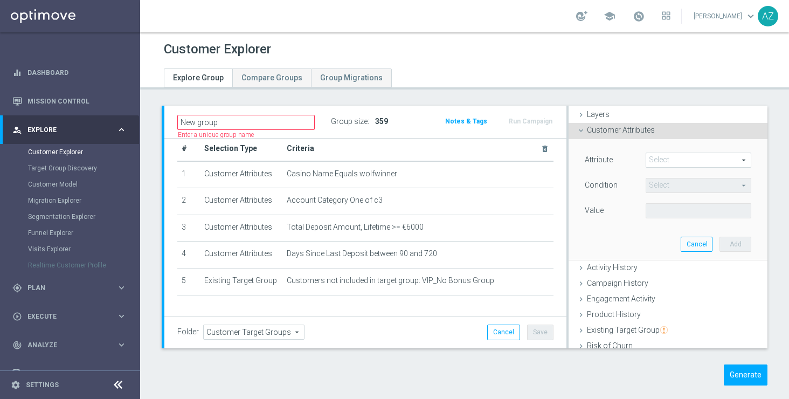
click at [665, 163] on span at bounding box center [698, 160] width 105 height 14
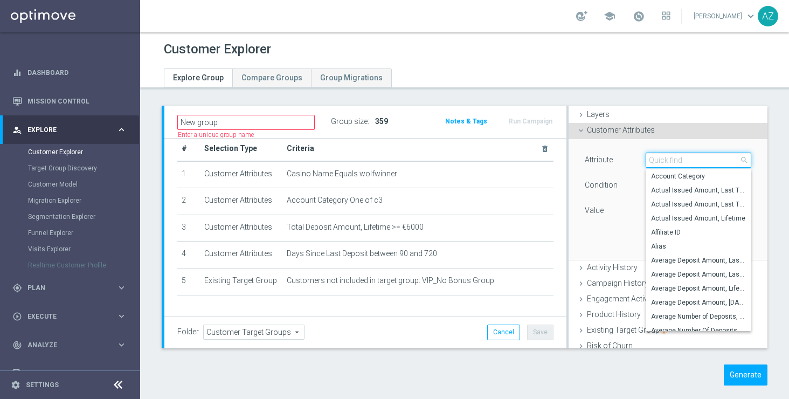
click at [665, 161] on input "search" at bounding box center [698, 159] width 106 height 15
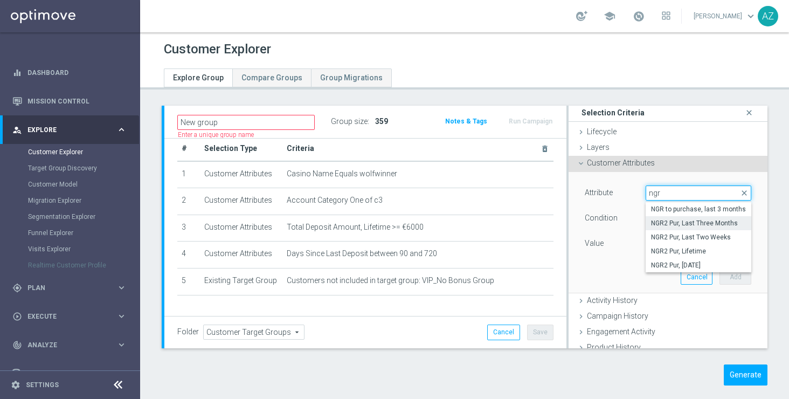
scroll to position [0, 0]
type input "n"
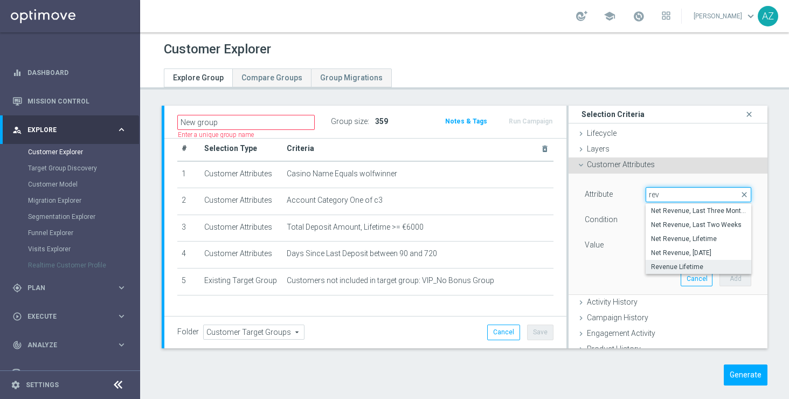
type input "rev"
click at [719, 262] on span "Revenue Lifetime" at bounding box center [698, 266] width 95 height 9
type input "Revenue Lifetime"
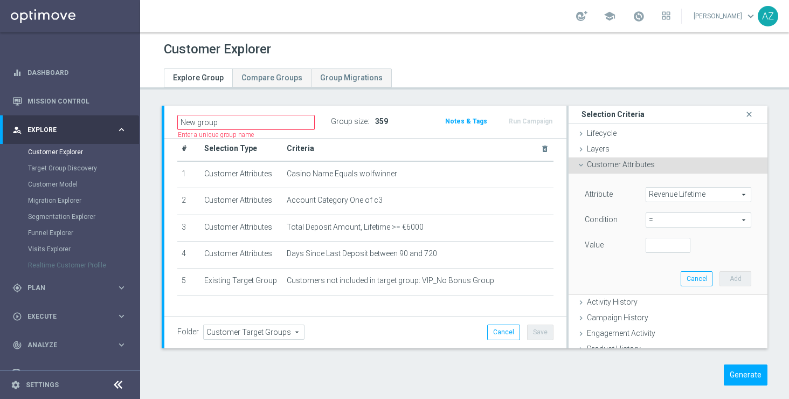
click at [704, 218] on span "=" at bounding box center [698, 220] width 105 height 14
click at [679, 289] on span ">" at bounding box center [698, 292] width 95 height 9
click at [684, 214] on span ">" at bounding box center [698, 220] width 105 height 14
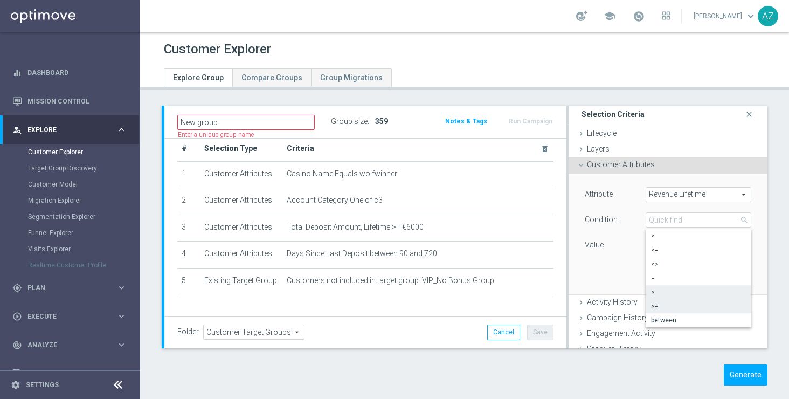
click at [675, 305] on span ">=" at bounding box center [698, 306] width 95 height 9
type input ">="
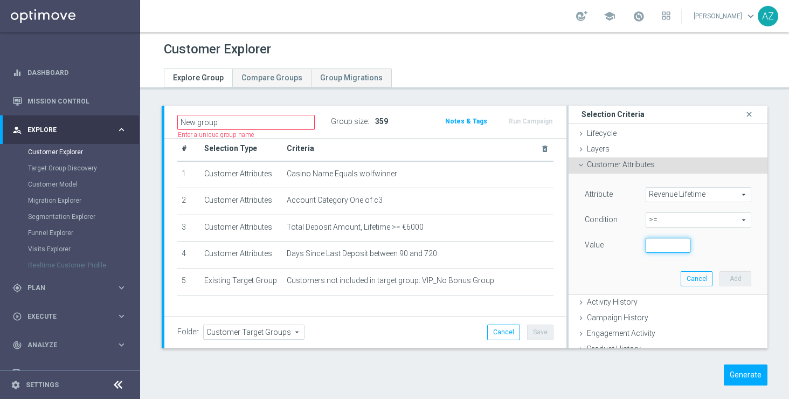
click at [659, 248] on input "number" at bounding box center [667, 245] width 45 height 15
type input "6"
type input "6000"
click at [723, 215] on span ">=" at bounding box center [698, 220] width 105 height 14
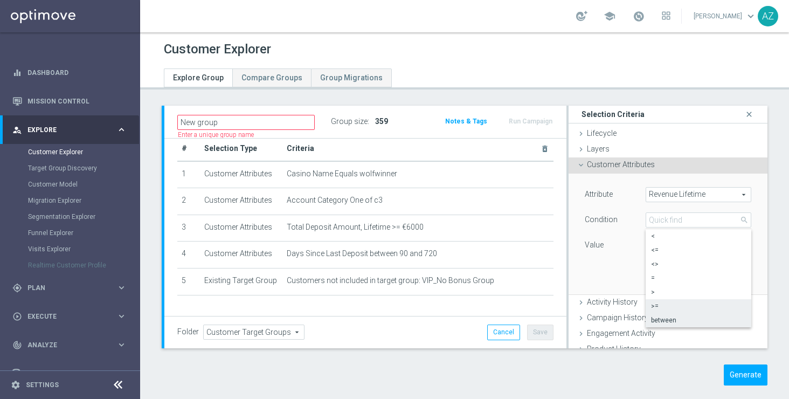
click at [685, 322] on span "between" at bounding box center [698, 320] width 95 height 9
type input "between"
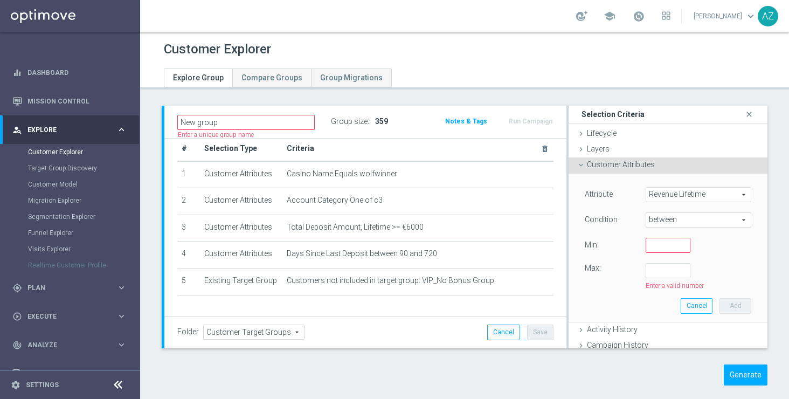
click at [691, 219] on span "between" at bounding box center [698, 220] width 105 height 14
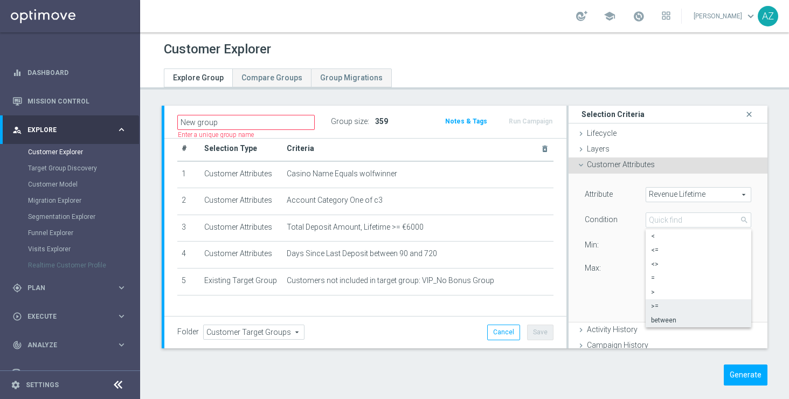
click at [671, 306] on span ">=" at bounding box center [698, 306] width 95 height 9
type input ">="
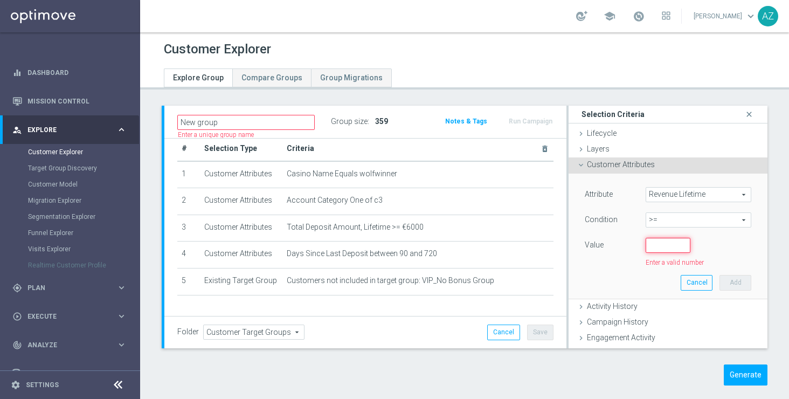
click at [663, 245] on input "number" at bounding box center [667, 245] width 45 height 15
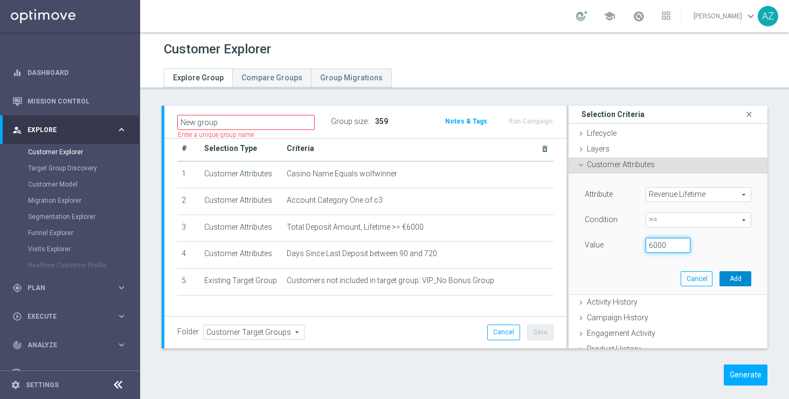
type input "6000"
click at [733, 278] on button "Add" at bounding box center [735, 278] width 32 height 15
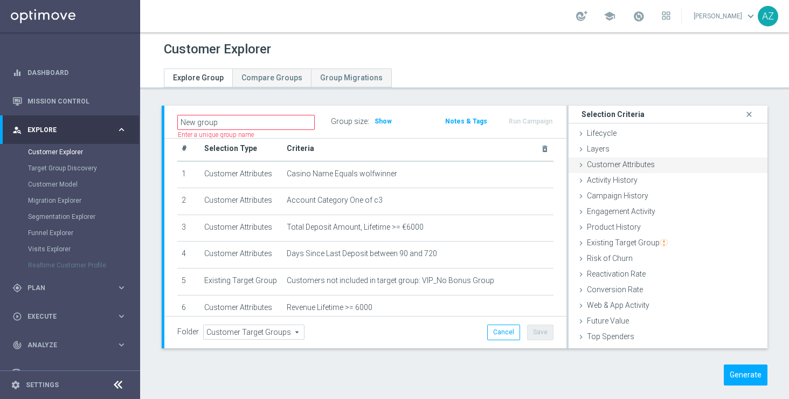
click at [623, 163] on span "Customer Attributes" at bounding box center [621, 164] width 68 height 9
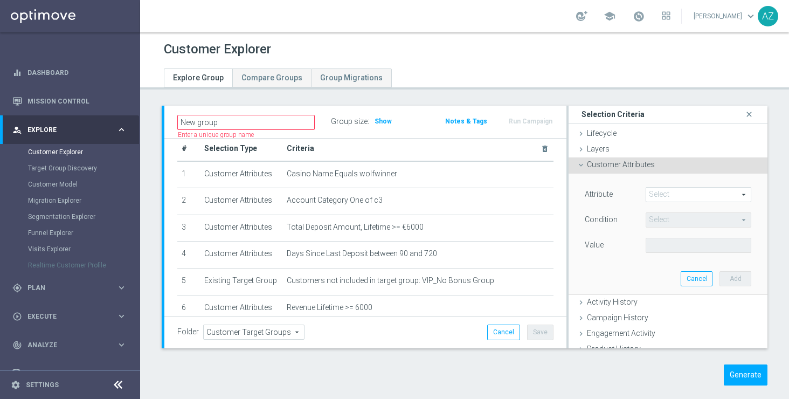
click at [684, 199] on span at bounding box center [698, 194] width 105 height 14
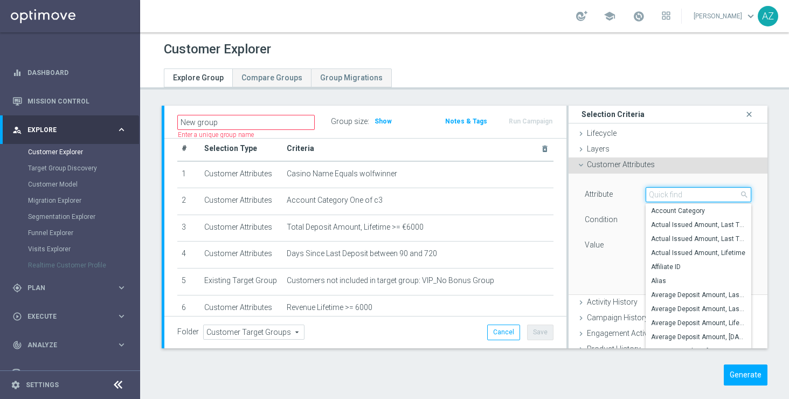
click at [670, 190] on input "search" at bounding box center [698, 194] width 106 height 15
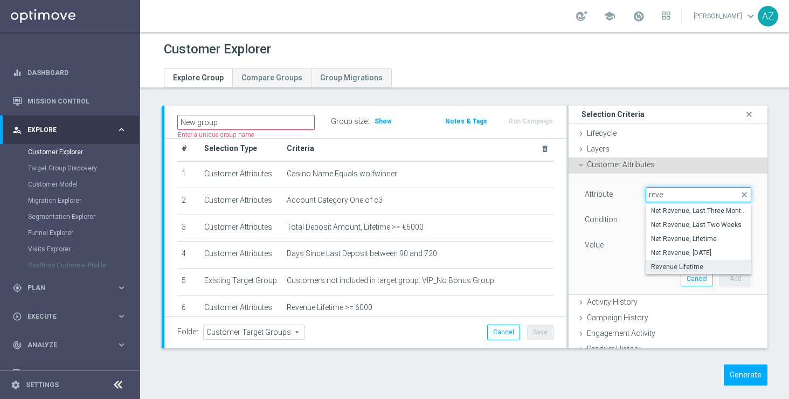
type input "reve"
click at [679, 267] on span "Revenue Lifetime" at bounding box center [698, 266] width 95 height 9
type input "Revenue Lifetime"
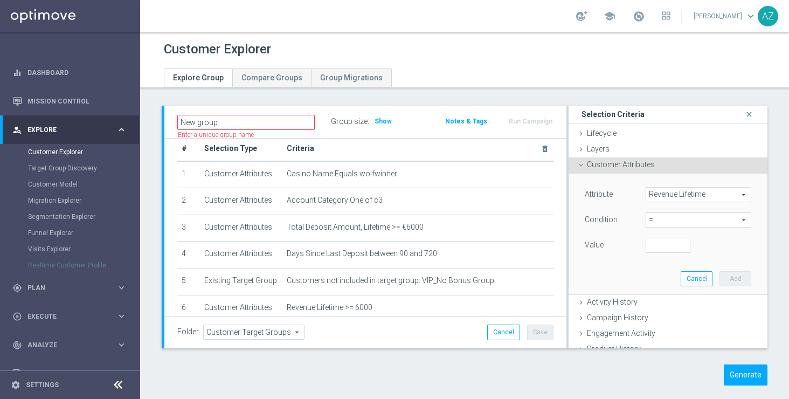
click at [686, 219] on span "=" at bounding box center [698, 220] width 105 height 14
click at [683, 251] on span "<=" at bounding box center [698, 250] width 95 height 9
type input "<="
click at [660, 247] on input "number" at bounding box center [667, 245] width 45 height 15
type input "5000"
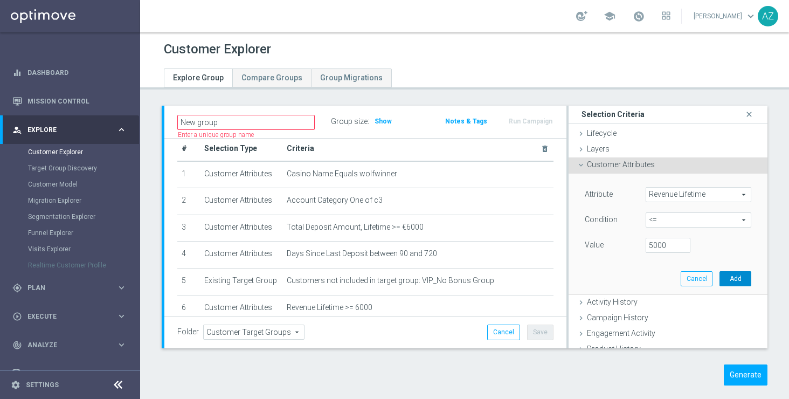
click at [739, 277] on button "Add" at bounding box center [735, 278] width 32 height 15
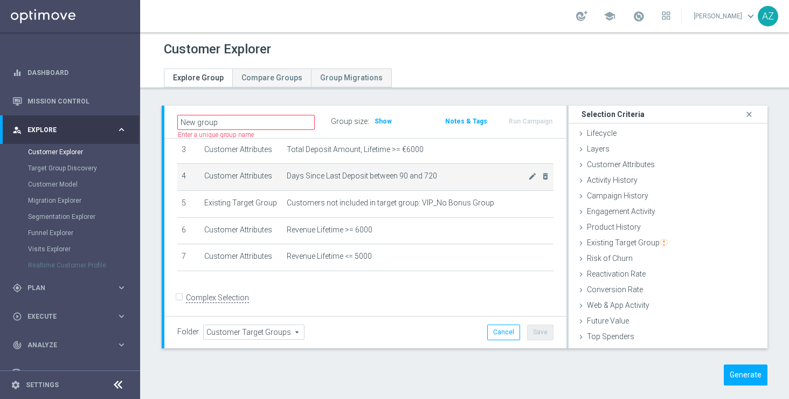
scroll to position [95, 0]
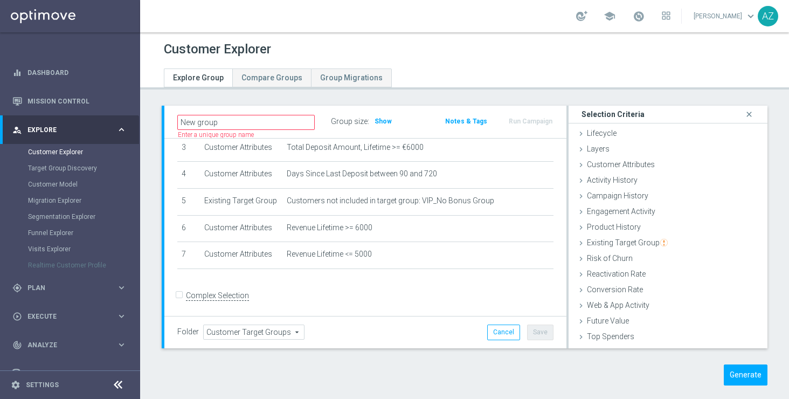
click at [180, 296] on input "Complex Selection" at bounding box center [180, 296] width 7 height 15
checkbox input "true"
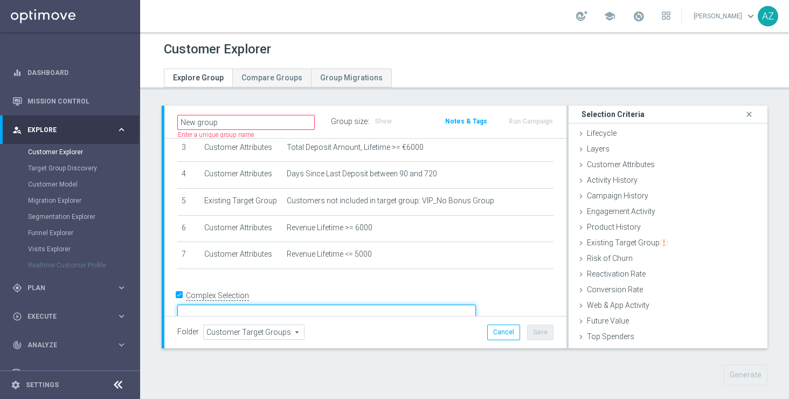
click at [295, 304] on textarea at bounding box center [326, 313] width 298 height 19
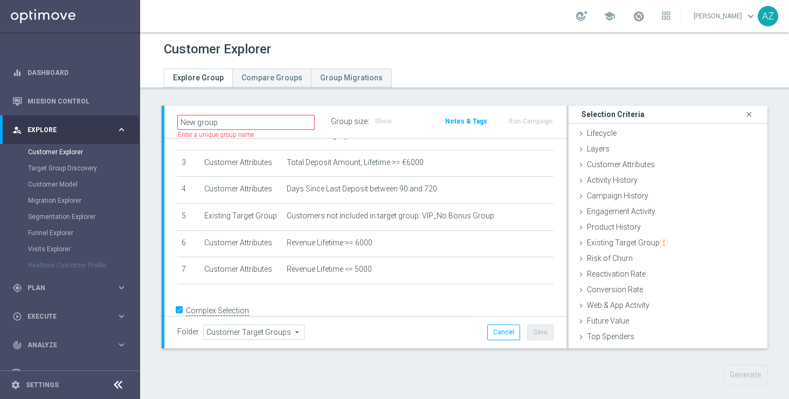
scroll to position [80, 0]
type textarea "1 and 2 and 3 and 4 and 5 and (6 or 7) and 8"
click at [618, 168] on span "Customer Attributes" at bounding box center [621, 164] width 68 height 9
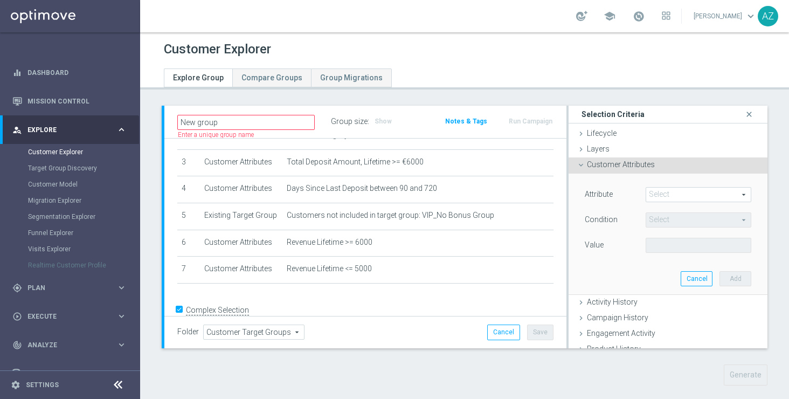
click at [659, 195] on span at bounding box center [698, 194] width 105 height 14
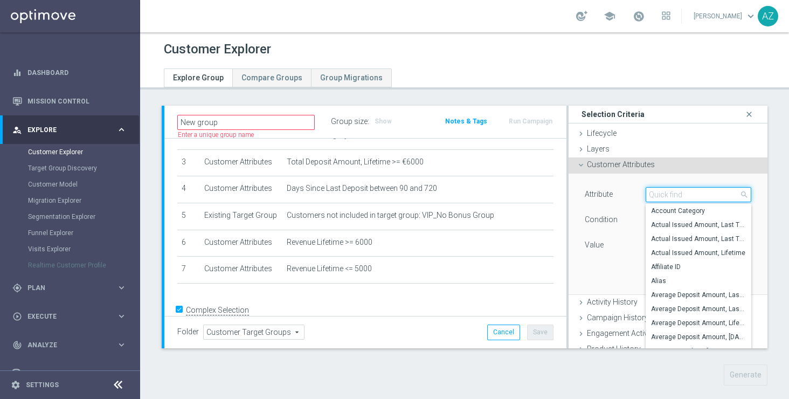
click at [659, 195] on input "search" at bounding box center [698, 194] width 106 height 15
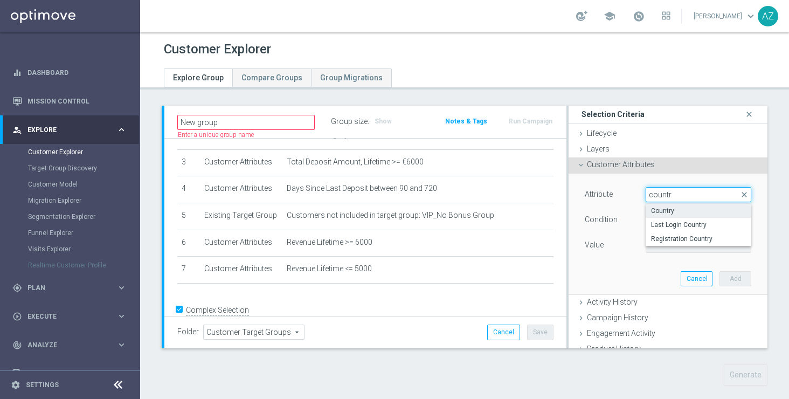
type input "countr"
click at [680, 211] on span "Country" at bounding box center [698, 210] width 95 height 9
type input "Country"
type input "Equals"
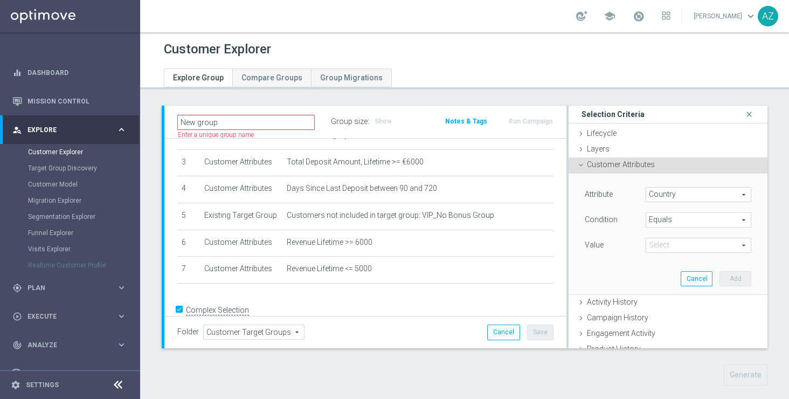
click at [676, 243] on span at bounding box center [698, 245] width 105 height 14
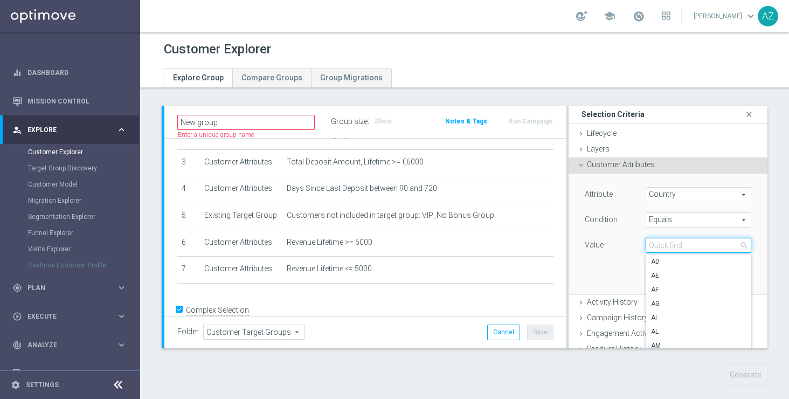
click at [666, 245] on input "search" at bounding box center [698, 245] width 106 height 15
type input "az"
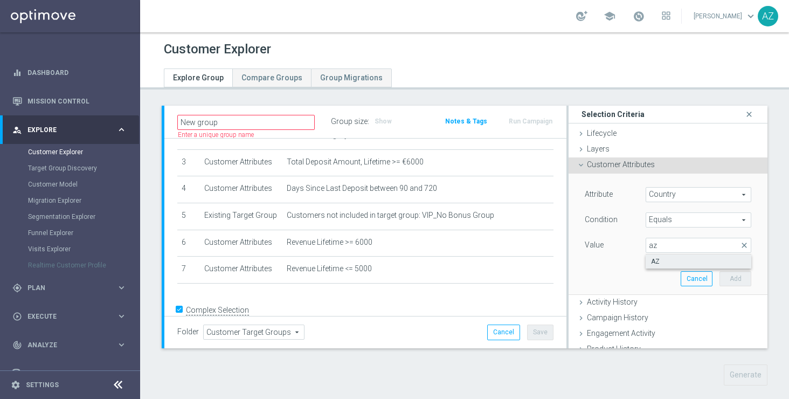
click at [676, 263] on span "AZ" at bounding box center [698, 261] width 95 height 9
type input "AZ"
click at [736, 280] on button "Add" at bounding box center [735, 278] width 32 height 15
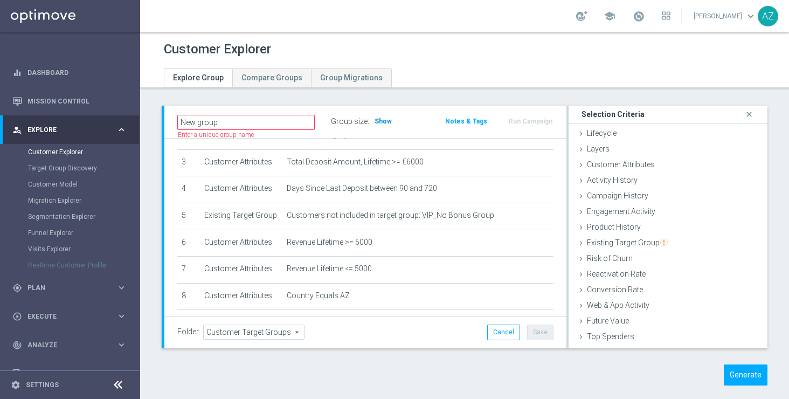
click at [382, 122] on span "Show" at bounding box center [382, 121] width 17 height 8
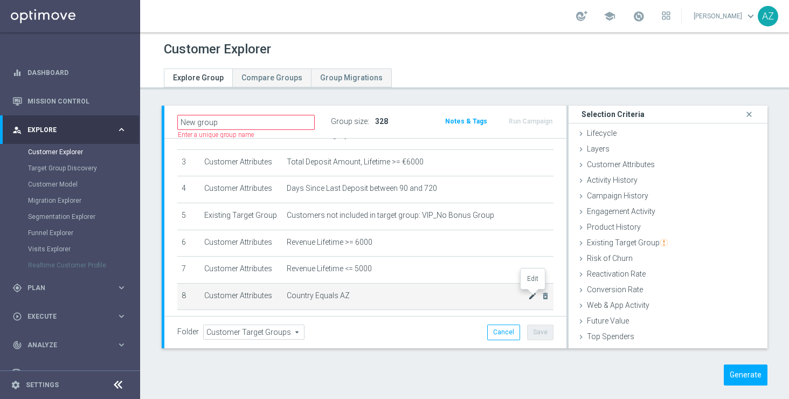
click at [531, 295] on icon "mode_edit" at bounding box center [532, 295] width 9 height 9
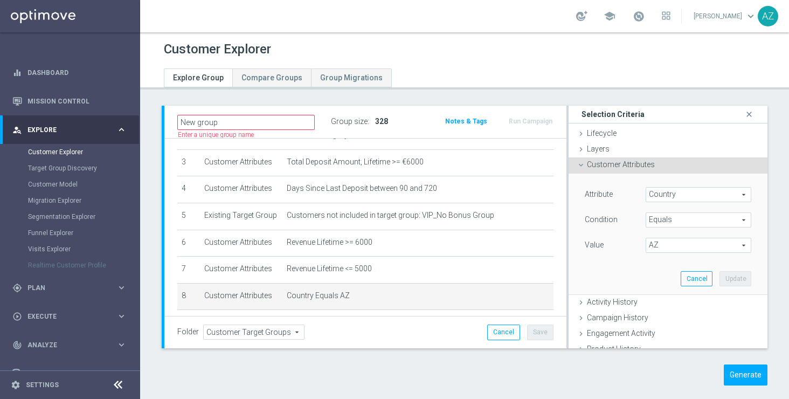
click at [677, 214] on span "Equals" at bounding box center [698, 220] width 105 height 14
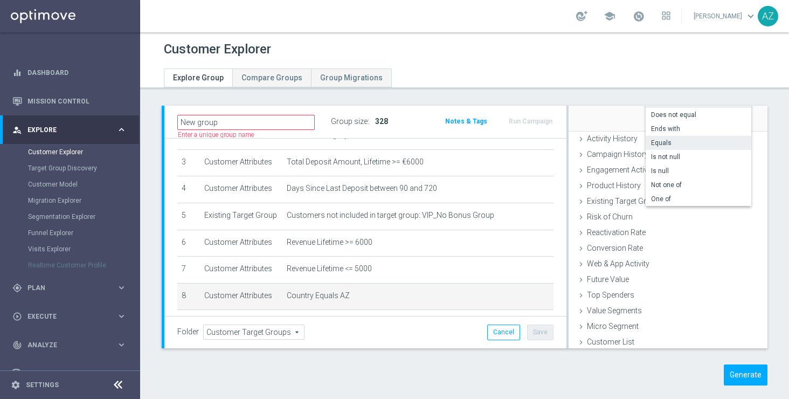
scroll to position [166, 0]
click at [675, 200] on label "One of" at bounding box center [698, 196] width 106 height 14
type input "One of"
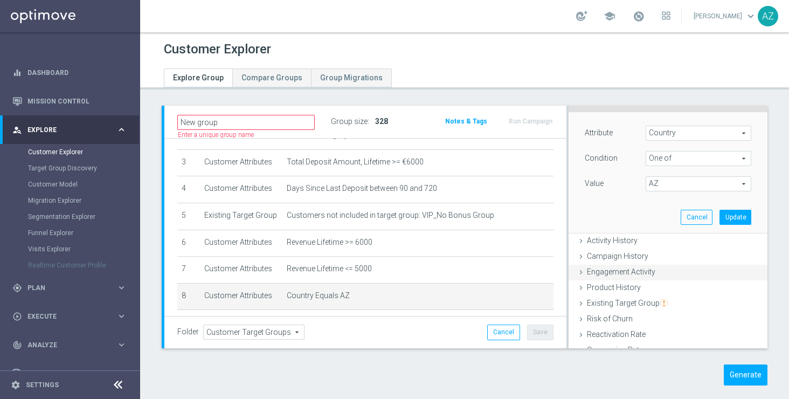
scroll to position [43, 0]
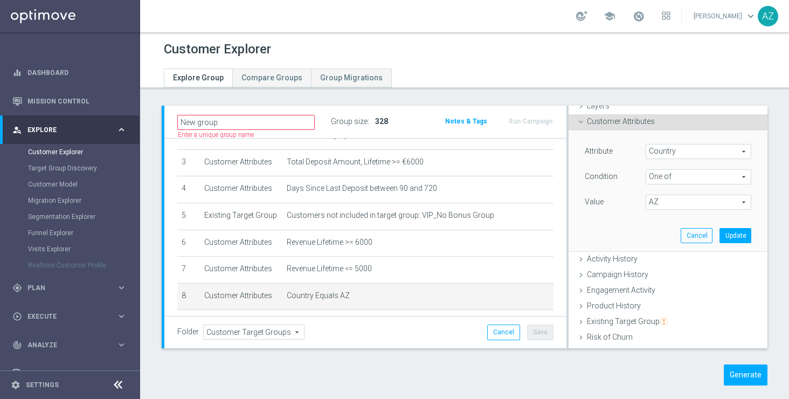
click at [674, 196] on span "AZ" at bounding box center [698, 202] width 105 height 14
click at [656, 241] on input "AU" at bounding box center [656, 239] width 7 height 7
checkbox input "true"
type input "Selected 2 of 233"
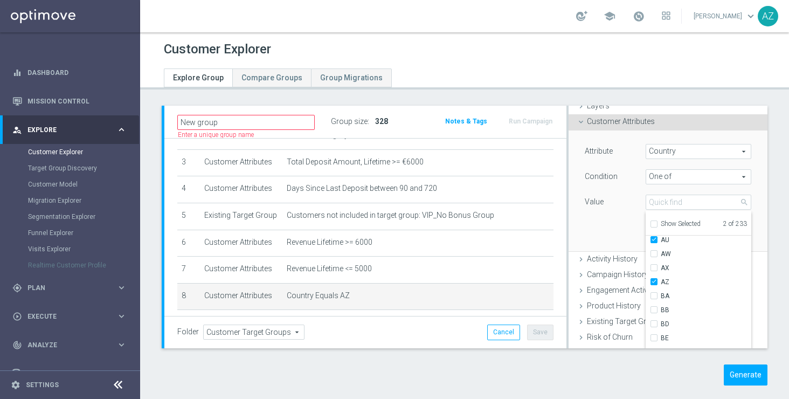
click at [611, 215] on div "Attribute Country Country arrow_drop_down search Condition One of One of arrow_…" at bounding box center [667, 190] width 183 height 121
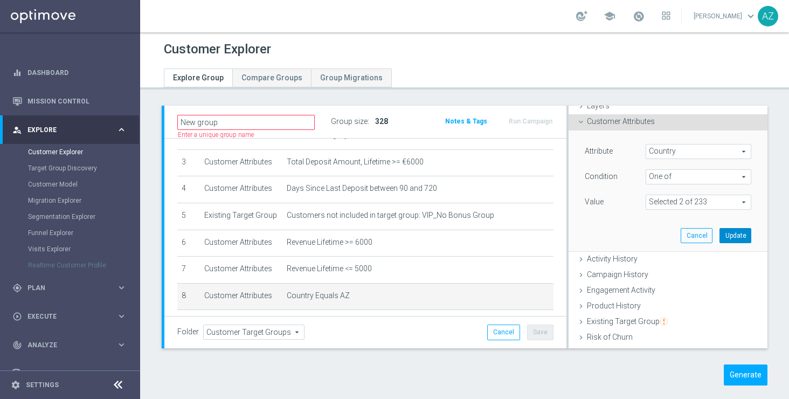
click at [734, 235] on button "Update" at bounding box center [735, 235] width 32 height 15
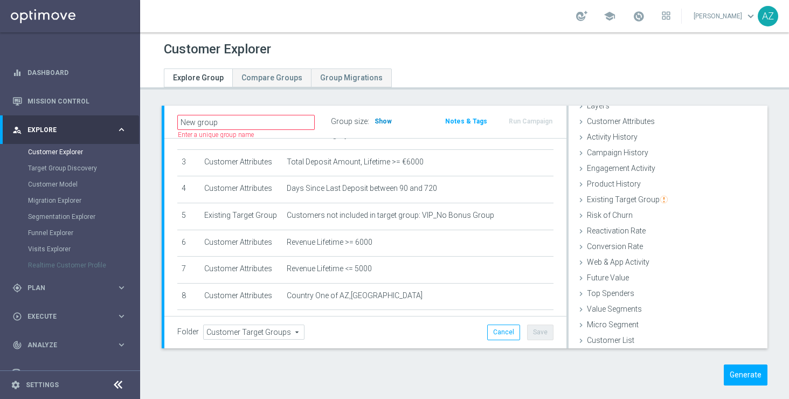
click at [378, 118] on span "Show" at bounding box center [382, 121] width 17 height 8
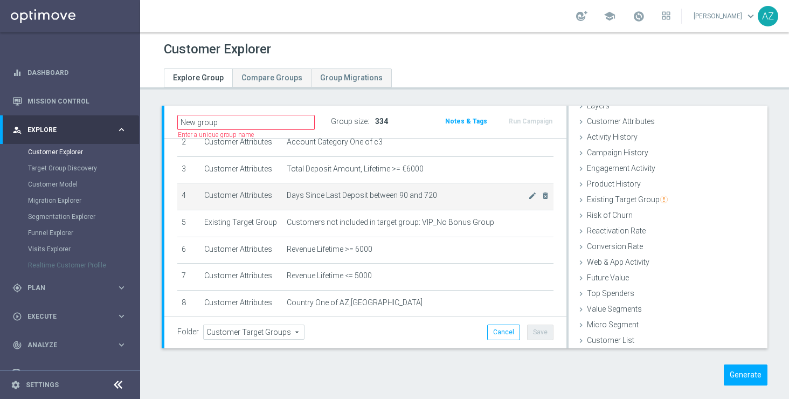
scroll to position [73, 0]
click at [532, 195] on body "equalizer Dashboard Mission Control" at bounding box center [394, 199] width 789 height 399
click at [533, 199] on icon "mode_edit" at bounding box center [532, 196] width 9 height 9
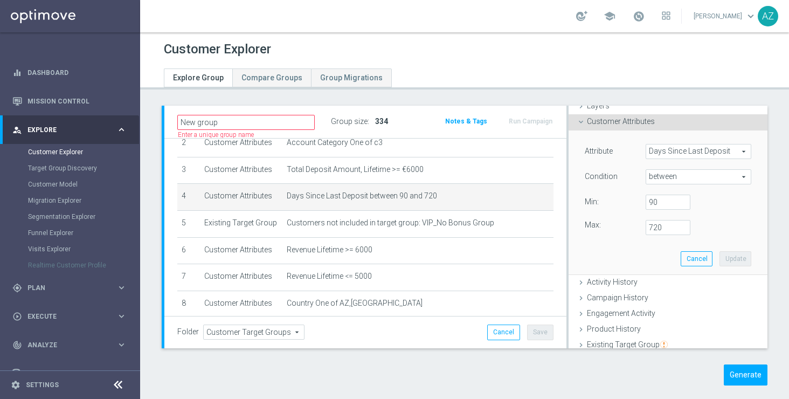
click at [700, 174] on span "between" at bounding box center [698, 177] width 105 height 14
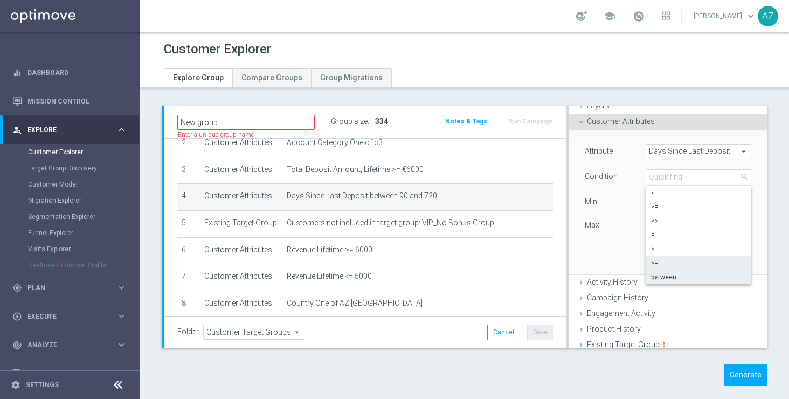
click at [660, 262] on span ">=" at bounding box center [698, 263] width 95 height 9
type input ">="
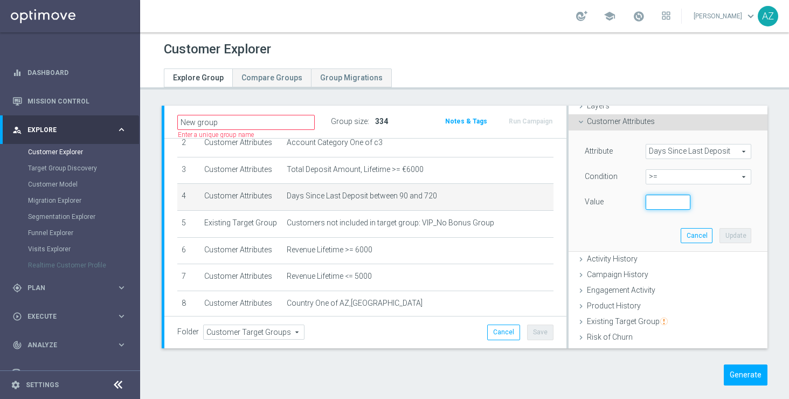
click at [664, 200] on input "number" at bounding box center [667, 201] width 45 height 15
type input "90"
click at [737, 234] on button "Update" at bounding box center [735, 235] width 32 height 15
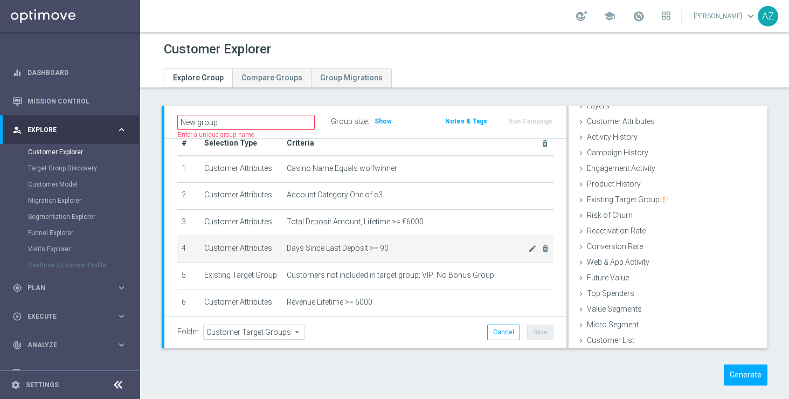
scroll to position [7, 0]
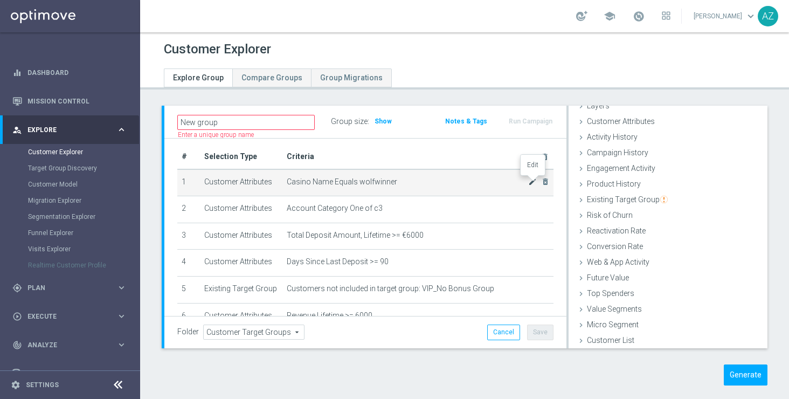
click at [532, 182] on icon "mode_edit" at bounding box center [532, 181] width 9 height 9
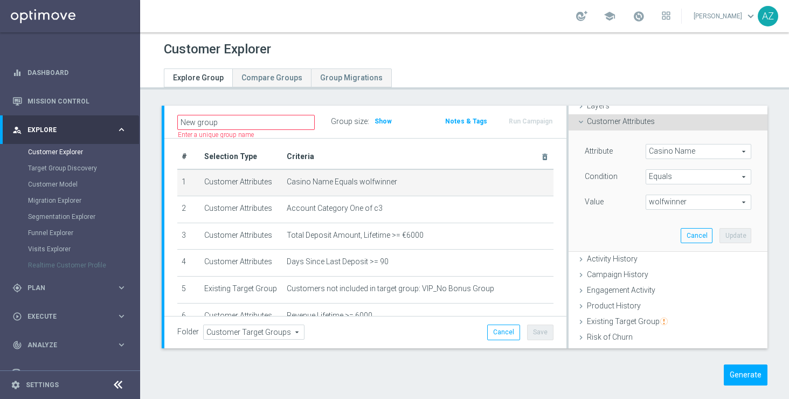
click at [667, 200] on span "wolfwinner" at bounding box center [698, 202] width 105 height 14
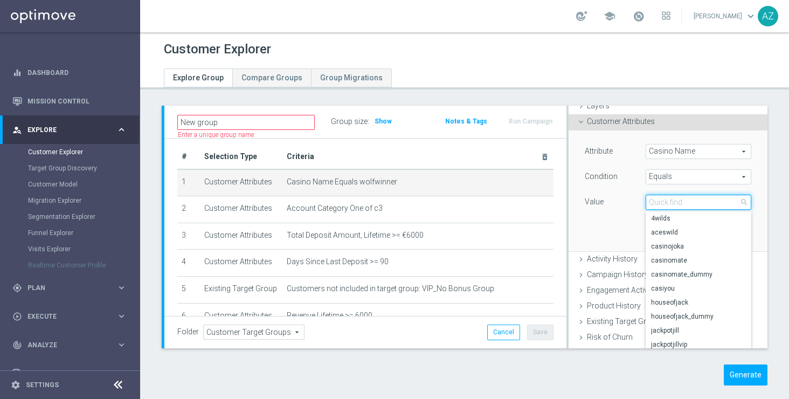
click at [665, 205] on input "search" at bounding box center [698, 201] width 106 height 15
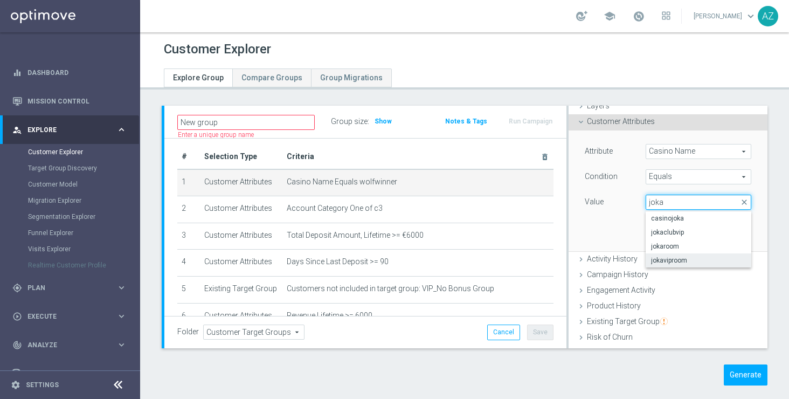
type input "joka"
click at [673, 265] on label "jokaviproom" at bounding box center [698, 260] width 106 height 14
type input "jokaviproom"
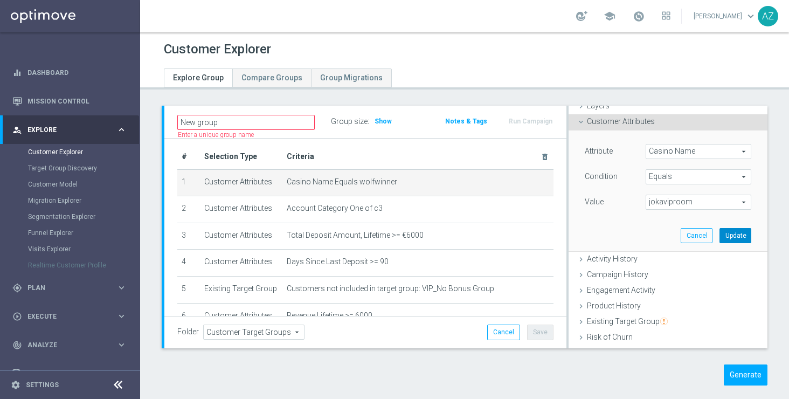
click at [731, 234] on button "Update" at bounding box center [735, 235] width 32 height 15
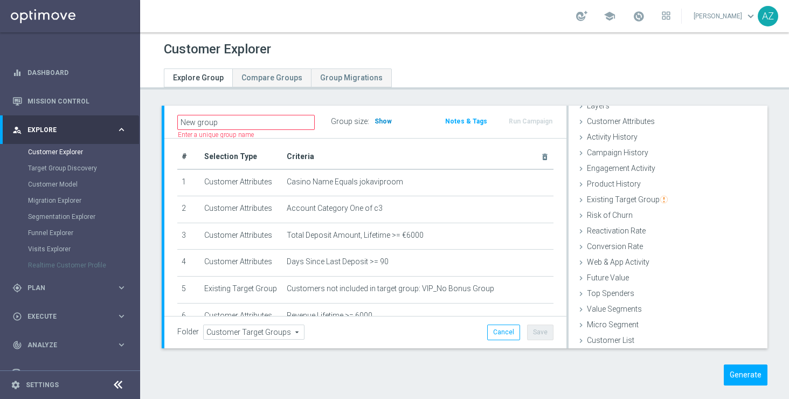
click at [377, 120] on span "Show" at bounding box center [382, 121] width 17 height 8
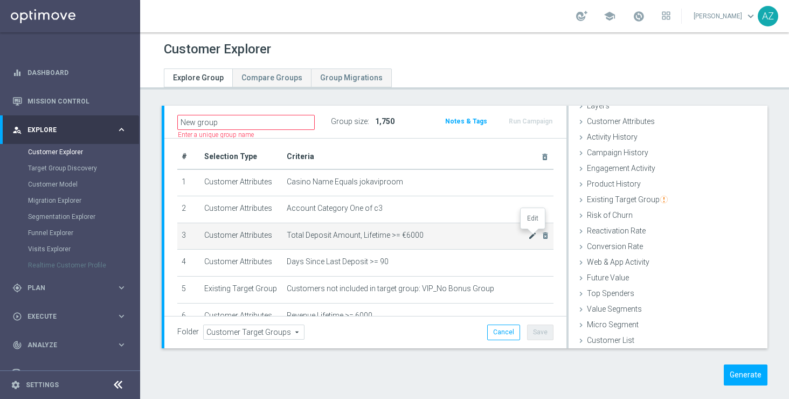
click at [532, 235] on icon "mode_edit" at bounding box center [532, 235] width 9 height 9
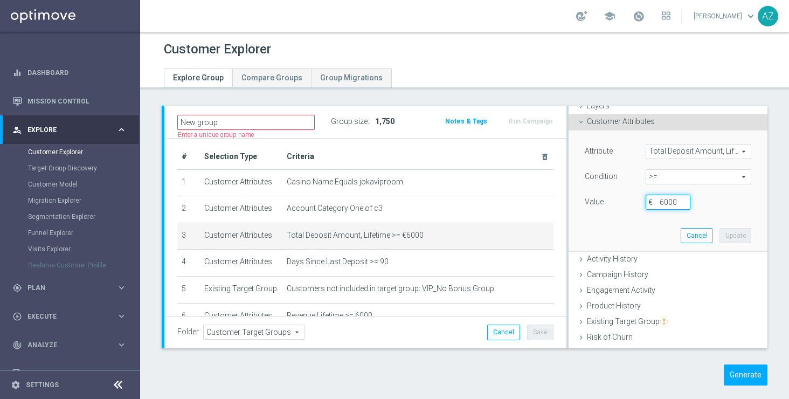
click at [663, 199] on input "6000" at bounding box center [667, 201] width 45 height 15
type input "35000"
click at [741, 235] on button "Update" at bounding box center [735, 235] width 32 height 15
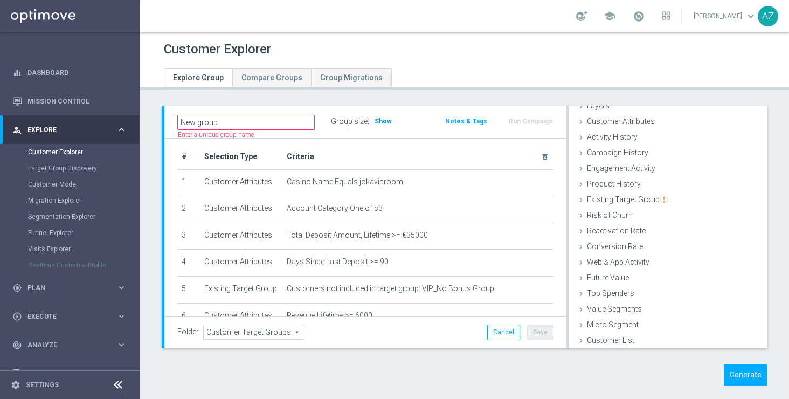
click at [379, 118] on span "Show" at bounding box center [382, 121] width 17 height 8
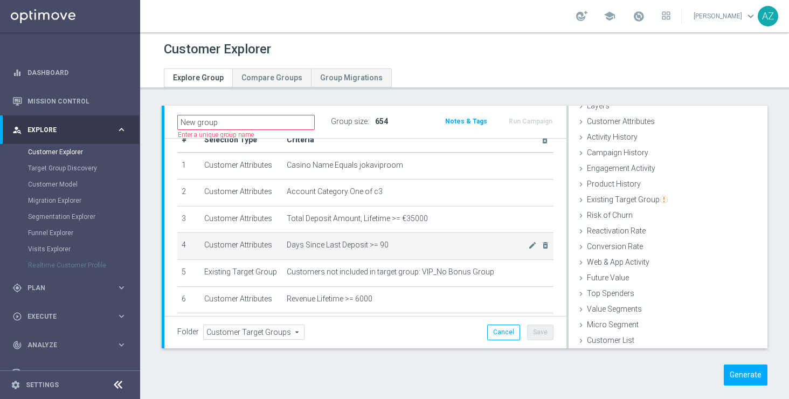
scroll to position [22, 0]
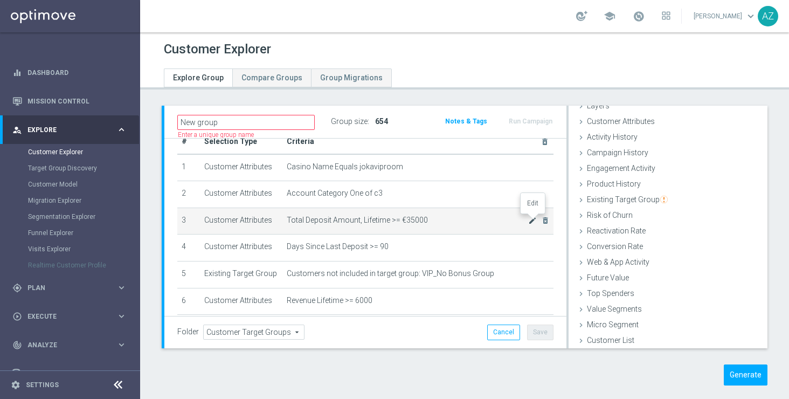
click at [532, 221] on icon "mode_edit" at bounding box center [532, 220] width 9 height 9
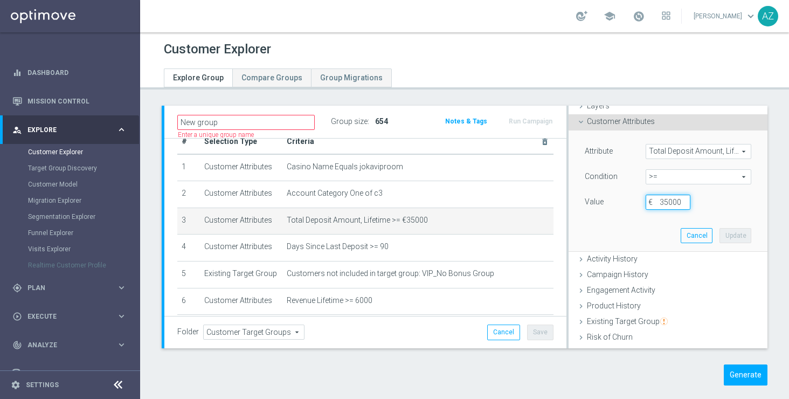
click at [682, 197] on input "35000" at bounding box center [667, 201] width 45 height 15
click at [665, 200] on input "35000" at bounding box center [667, 201] width 45 height 15
type input "6000"
click at [732, 235] on button "Update" at bounding box center [735, 235] width 32 height 15
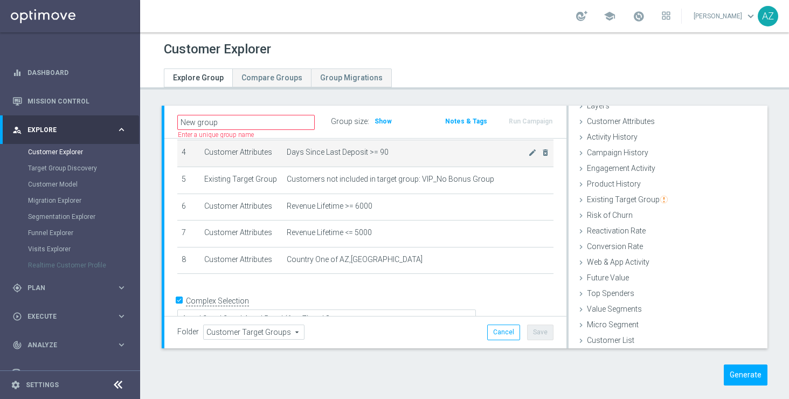
scroll to position [117, 0]
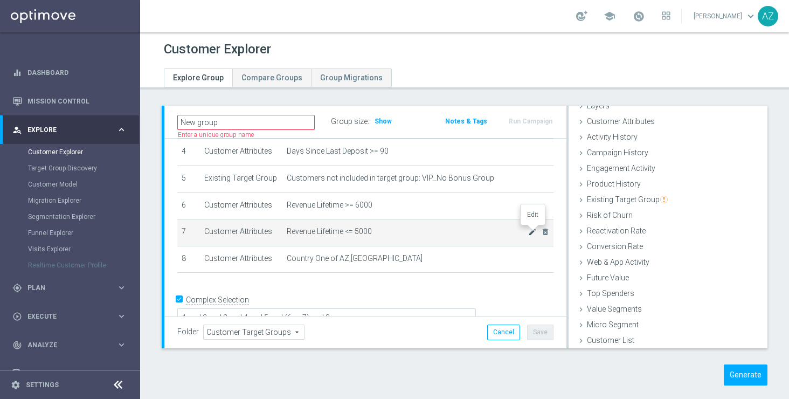
click at [530, 232] on icon "mode_edit" at bounding box center [532, 231] width 9 height 9
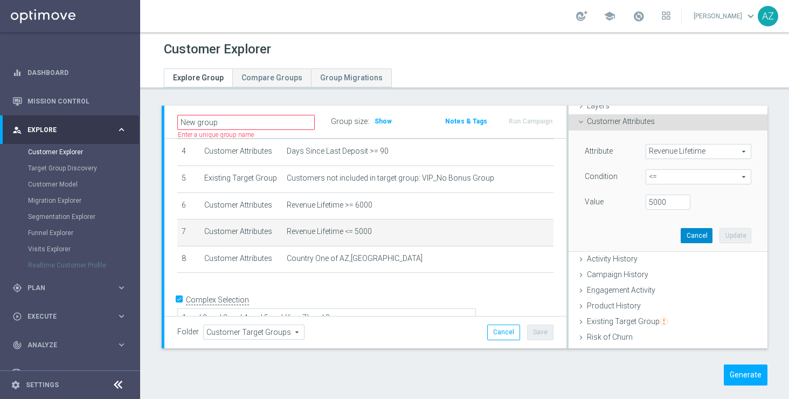
click at [695, 233] on button "Cancel" at bounding box center [696, 235] width 32 height 15
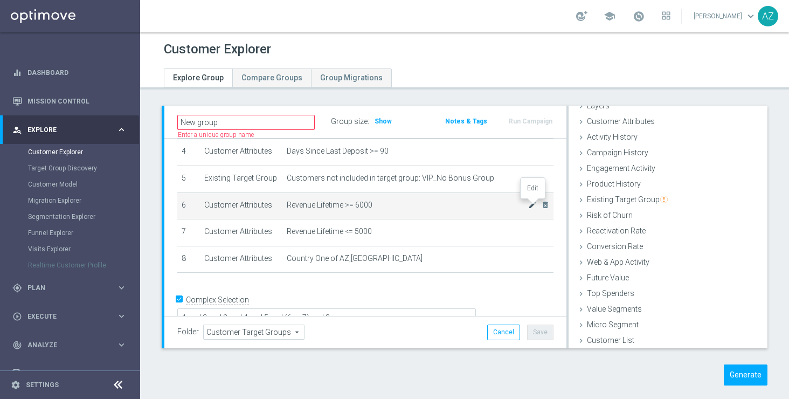
click at [533, 206] on icon "mode_edit" at bounding box center [532, 204] width 9 height 9
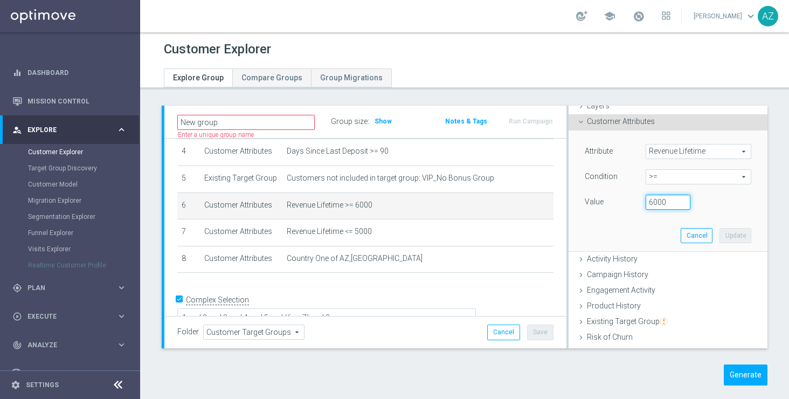
click at [651, 201] on input "6000" at bounding box center [667, 201] width 45 height 15
type input "35000"
click at [735, 230] on button "Update" at bounding box center [735, 235] width 32 height 15
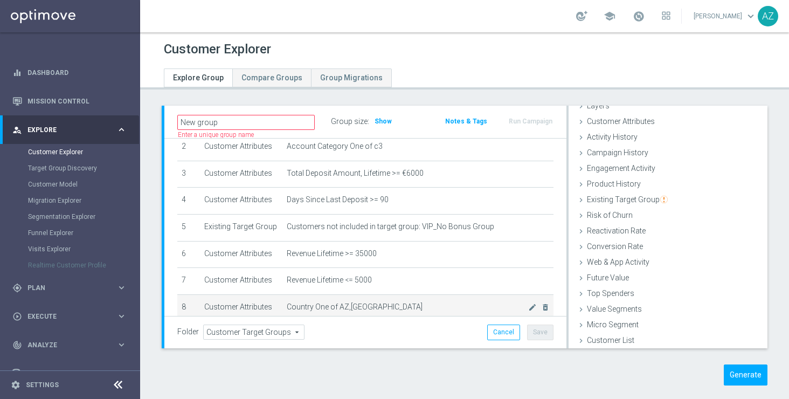
scroll to position [68, 0]
click at [379, 119] on span "Show" at bounding box center [382, 121] width 17 height 8
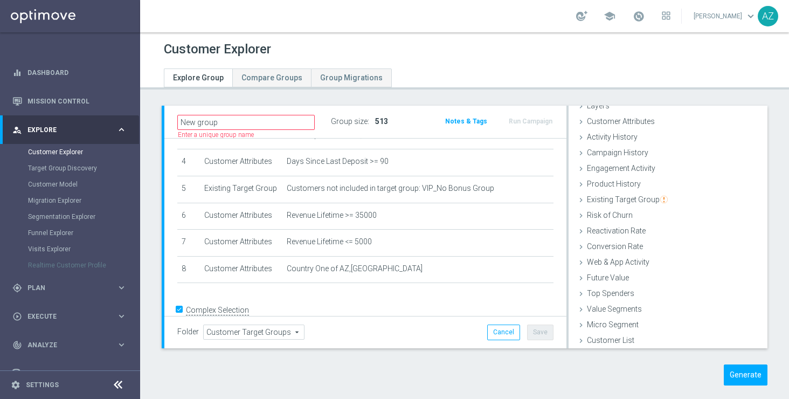
scroll to position [114, 0]
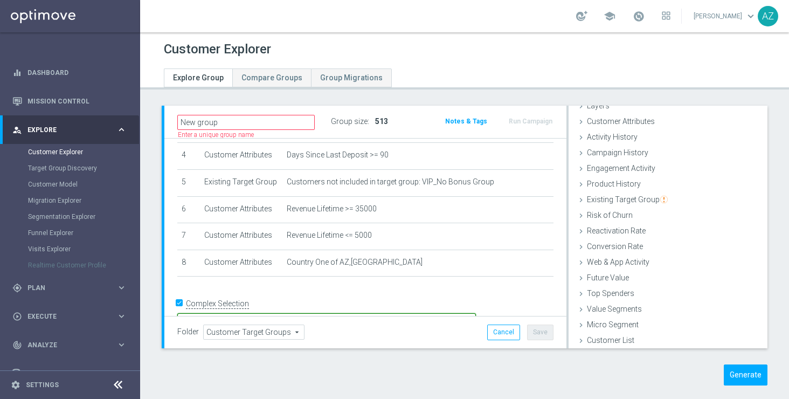
click at [377, 313] on textarea "1 and 2 and 3 and 4 and 5 and (6 or 7) and 8" at bounding box center [326, 322] width 298 height 19
click at [387, 313] on textarea "1 and 2 and 3 and 4 and 5 and (6 or 7) and 8" at bounding box center [326, 322] width 298 height 19
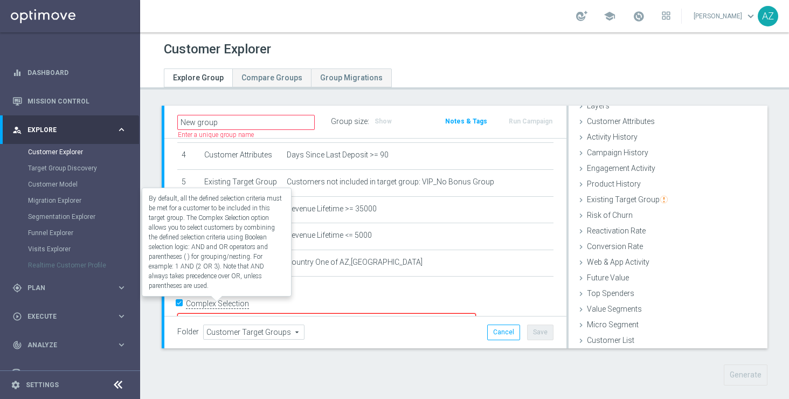
type textarea "1 and 2 and 3 and 4 and 5 and (6 and 8"
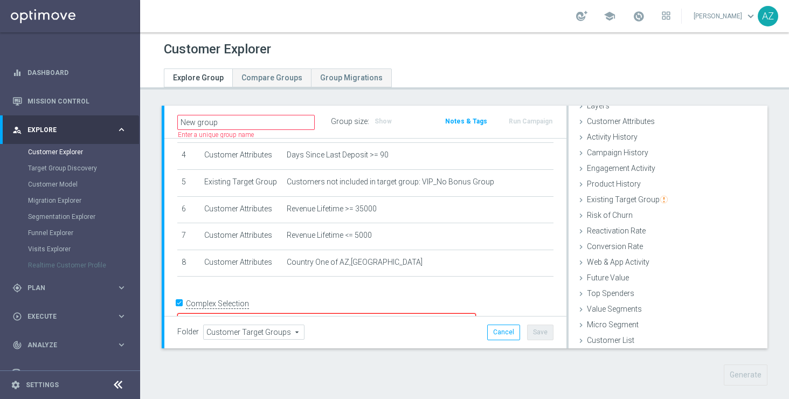
click at [180, 303] on input "Complex Selection" at bounding box center [180, 304] width 7 height 15
checkbox input "false"
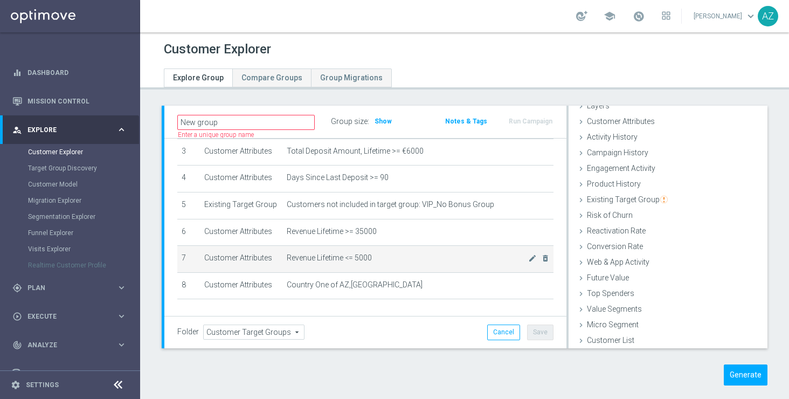
scroll to position [92, 0]
click at [546, 258] on icon "delete_forever" at bounding box center [545, 257] width 9 height 9
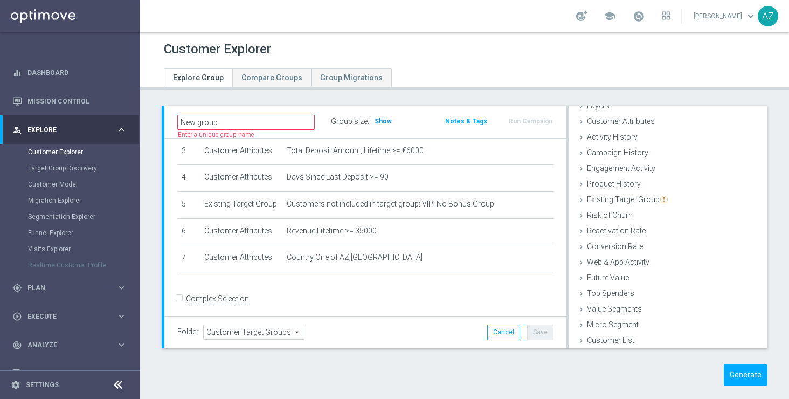
click at [379, 120] on span "Show" at bounding box center [382, 121] width 17 height 8
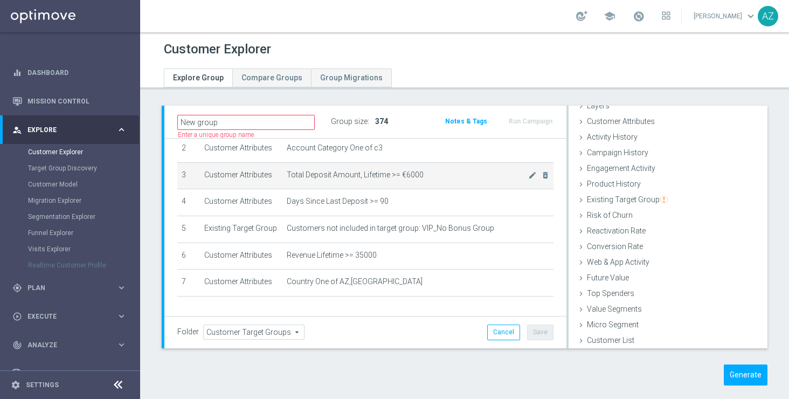
scroll to position [22, 0]
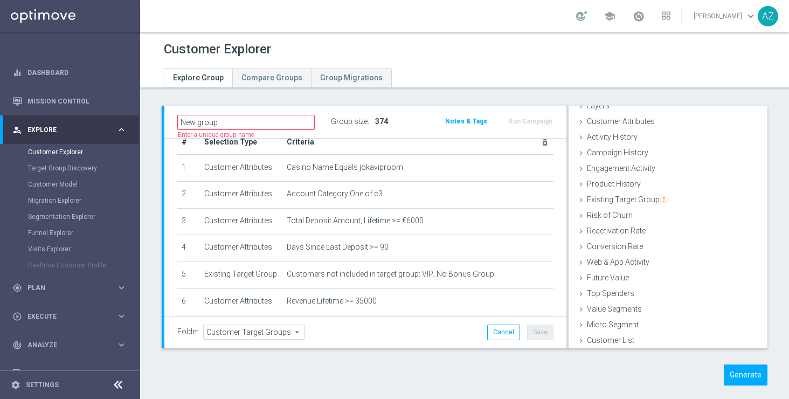
drag, startPoint x: 371, startPoint y: 121, endPoint x: 393, endPoint y: 117, distance: 21.8
click at [393, 117] on div "Group size : 374" at bounding box center [381, 121] width 100 height 15
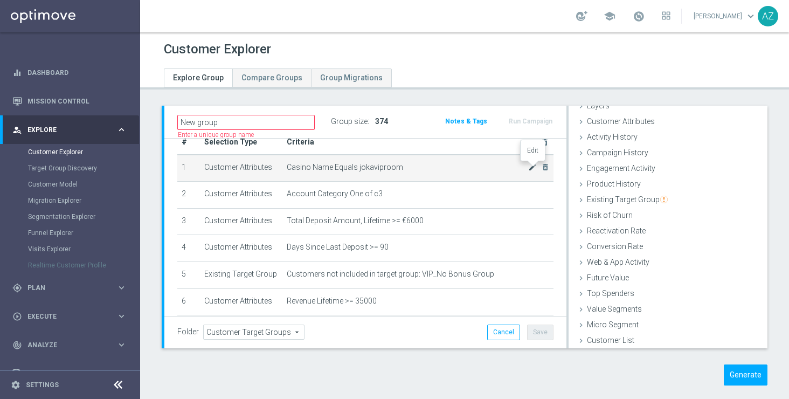
click at [531, 169] on icon "mode_edit" at bounding box center [532, 167] width 9 height 9
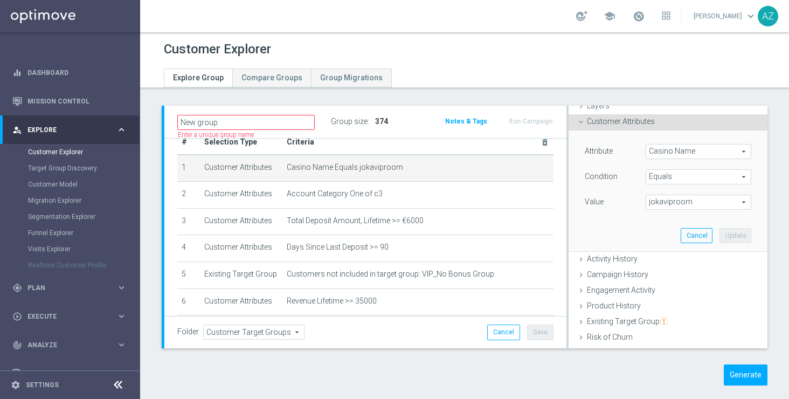
click at [677, 173] on span "Equals" at bounding box center [698, 177] width 105 height 14
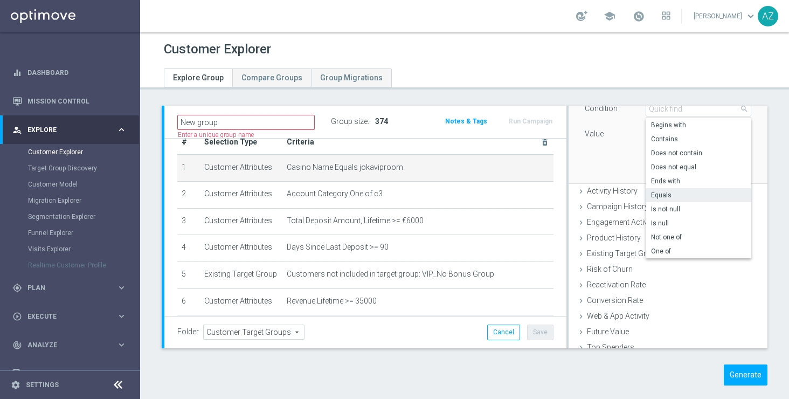
scroll to position [166, 0]
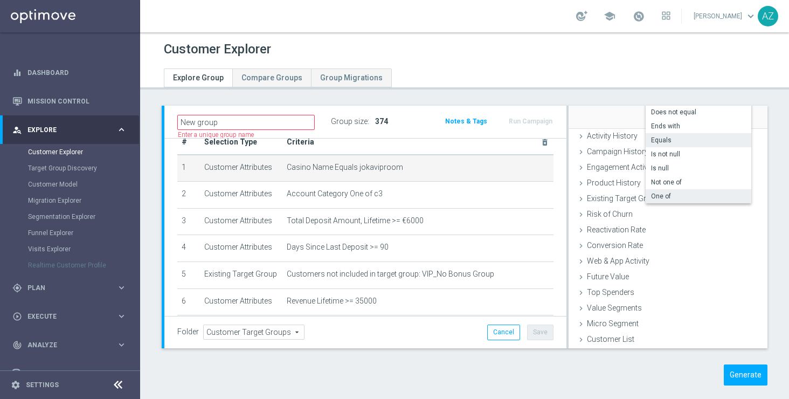
click at [682, 200] on label "One of" at bounding box center [698, 196] width 106 height 14
type input "One of"
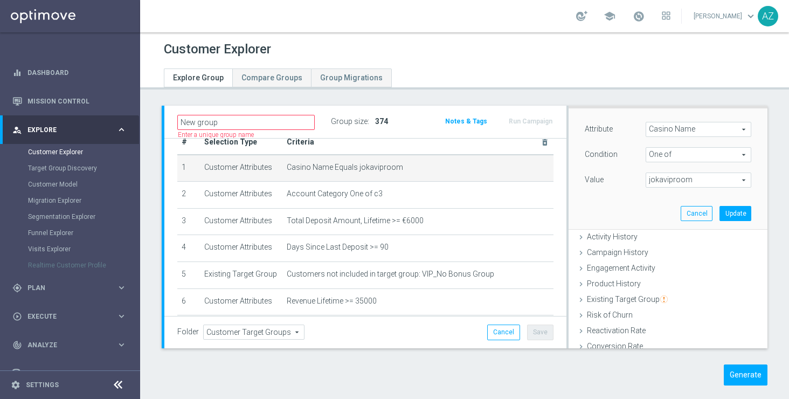
scroll to position [57, 0]
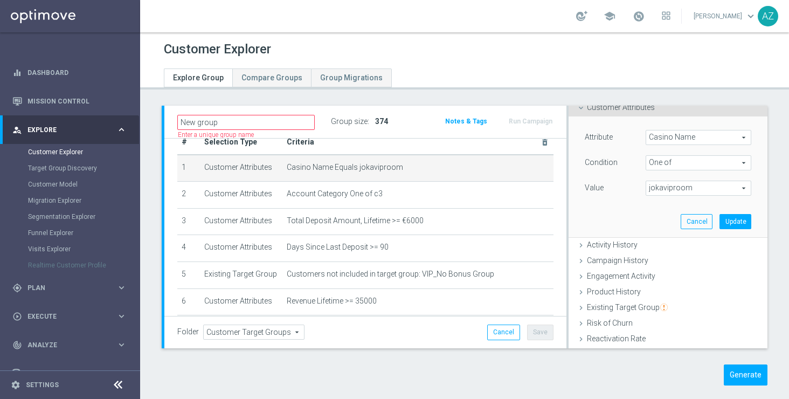
click at [680, 183] on span "jokaviproom" at bounding box center [698, 188] width 105 height 14
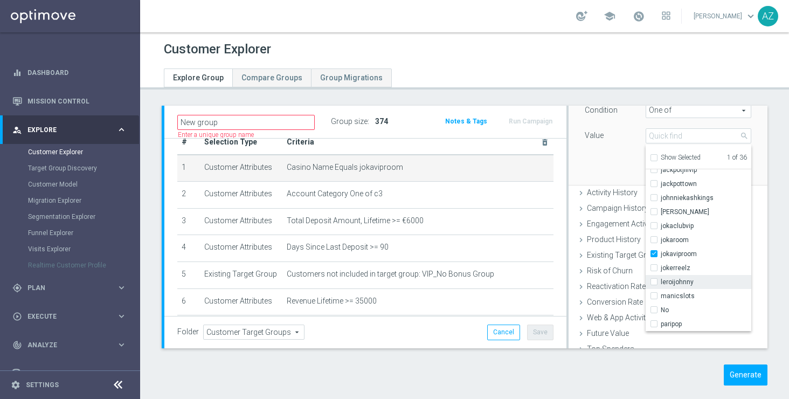
scroll to position [145, 0]
click at [692, 203] on span "johnniekashkings" at bounding box center [705, 199] width 91 height 9
click at [660, 203] on input "johnniekashkings" at bounding box center [656, 199] width 7 height 7
checkbox input "true"
type input "Selected 2 of 36"
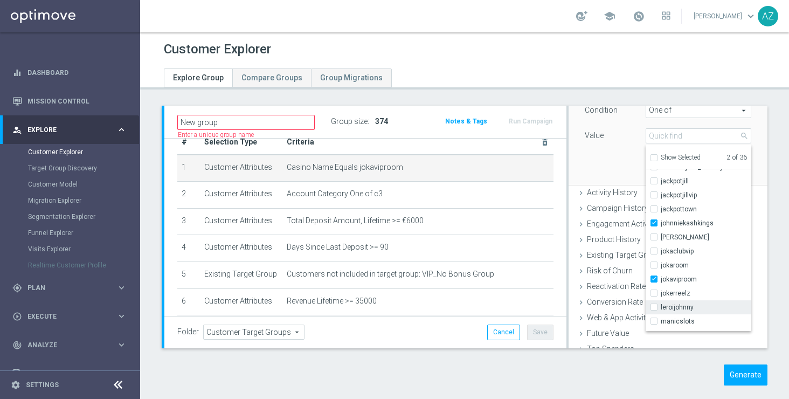
scroll to position [117, 0]
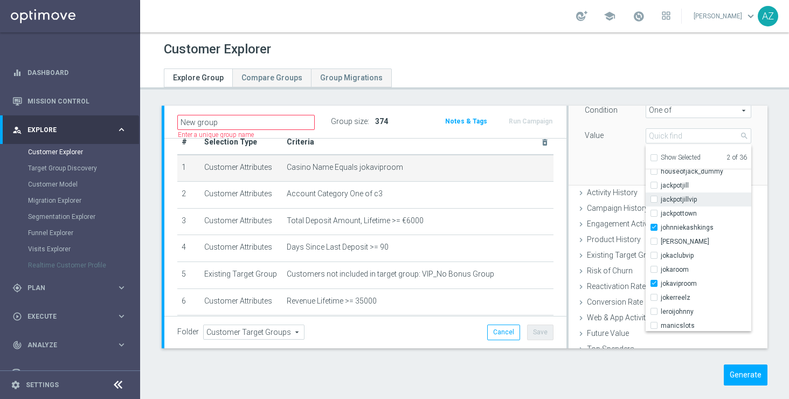
click at [689, 198] on span "jackpotjillvip" at bounding box center [705, 199] width 91 height 9
click at [660, 198] on input "jackpotjillvip" at bounding box center [656, 199] width 7 height 7
checkbox input "true"
type input "Selected 3 of 36"
click at [615, 145] on div "Attribute Casino Name Casino Name arrow_drop_down search Condition One of One o…" at bounding box center [667, 124] width 183 height 121
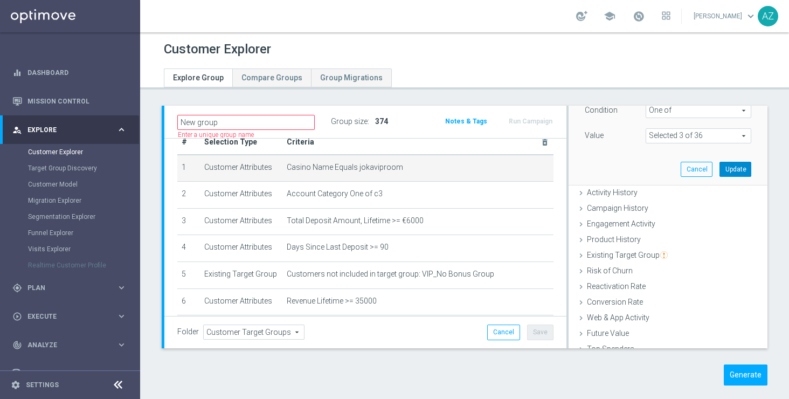
click at [744, 169] on button "Update" at bounding box center [735, 169] width 32 height 15
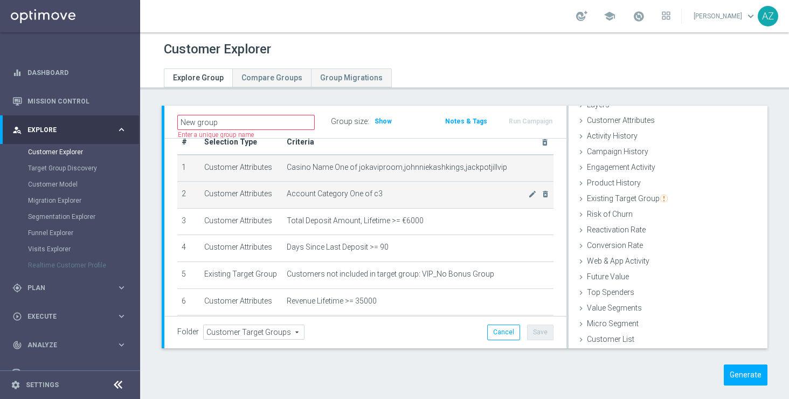
scroll to position [44, 0]
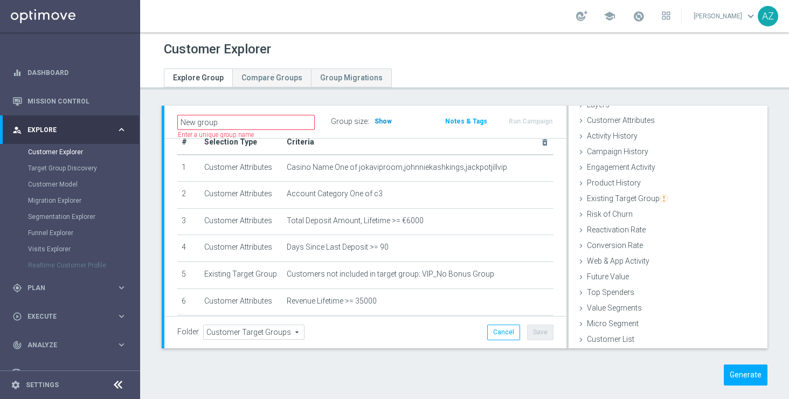
click at [383, 123] on span "Show" at bounding box center [382, 121] width 17 height 8
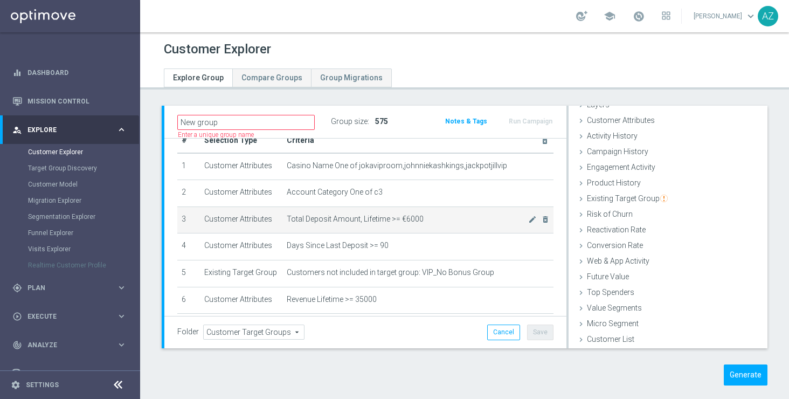
scroll to position [24, 0]
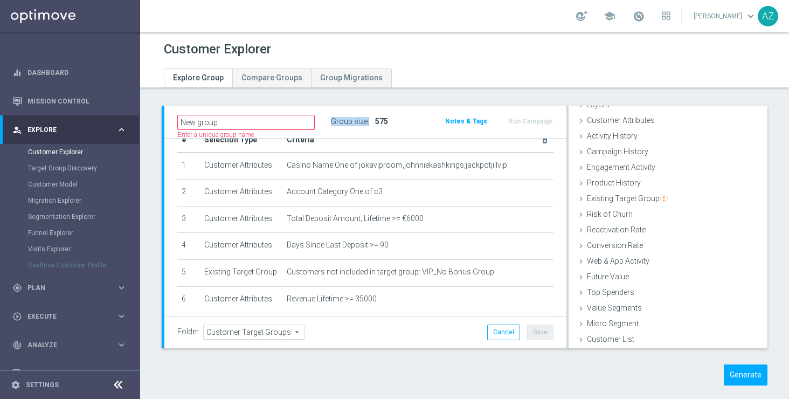
drag, startPoint x: 373, startPoint y: 122, endPoint x: 399, endPoint y: 122, distance: 26.4
click at [399, 122] on div "Group size : 575" at bounding box center [381, 121] width 100 height 15
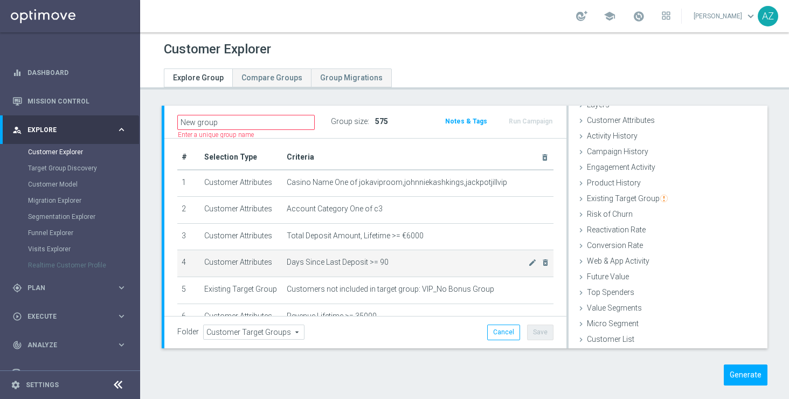
scroll to position [0, 0]
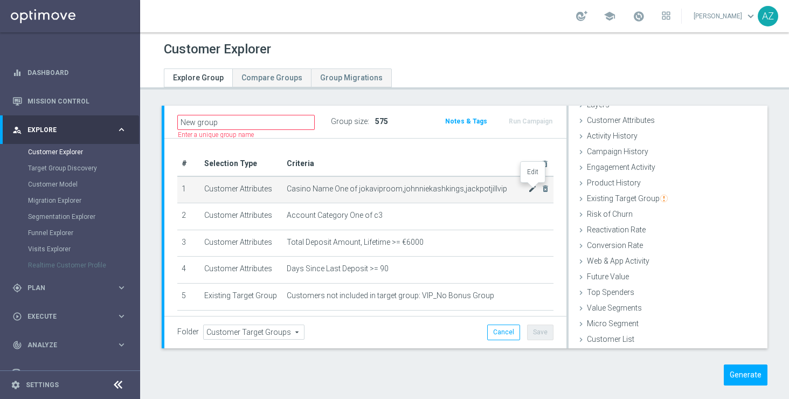
click at [533, 188] on icon "mode_edit" at bounding box center [532, 188] width 9 height 9
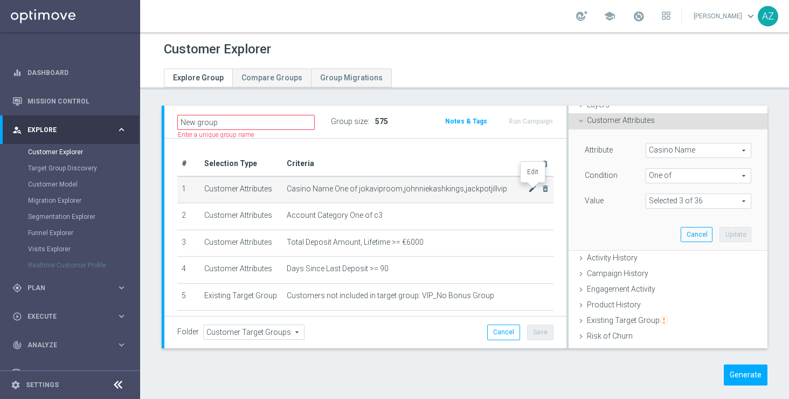
scroll to position [66, 0]
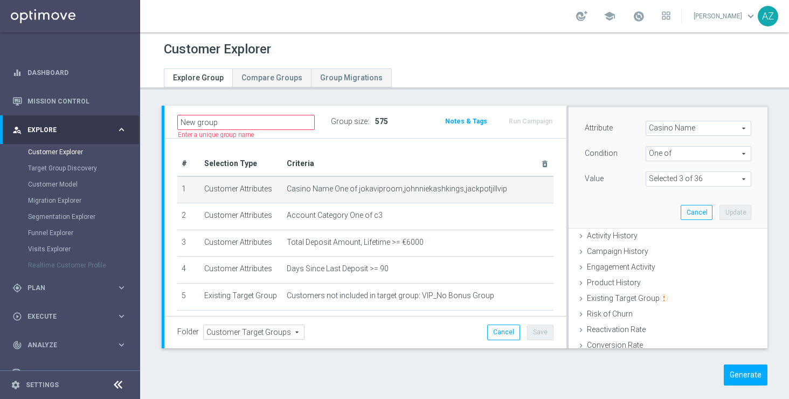
click at [699, 182] on span at bounding box center [698, 179] width 105 height 14
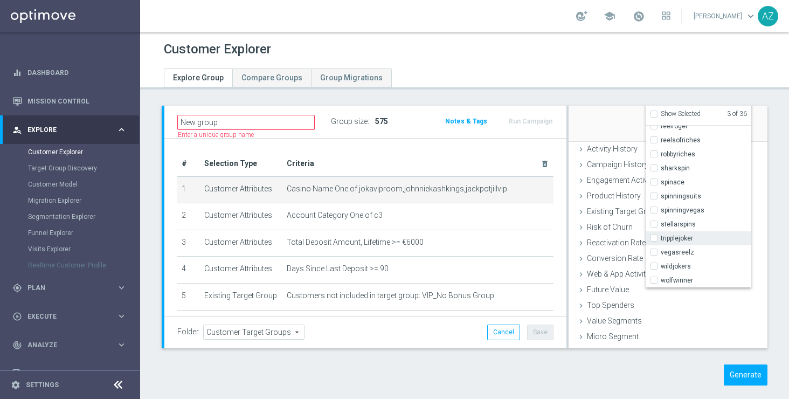
scroll to position [152, 0]
click at [686, 284] on span "wolfwinner" at bounding box center [705, 281] width 91 height 9
click at [660, 284] on input "wolfwinner" at bounding box center [656, 280] width 7 height 7
checkbox input "true"
type input "Selected 4 of 36"
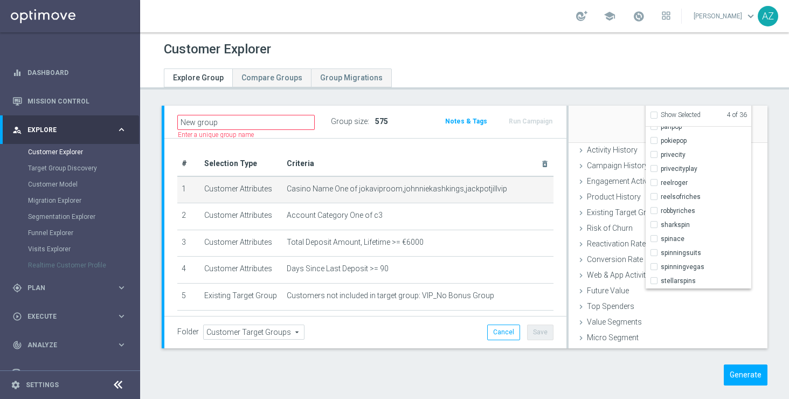
scroll to position [301, 0]
click at [673, 280] on span "stellarspins" at bounding box center [705, 280] width 91 height 9
click at [660, 280] on input "stellarspins" at bounding box center [656, 280] width 7 height 7
checkbox input "true"
type input "Selected 5 of 36"
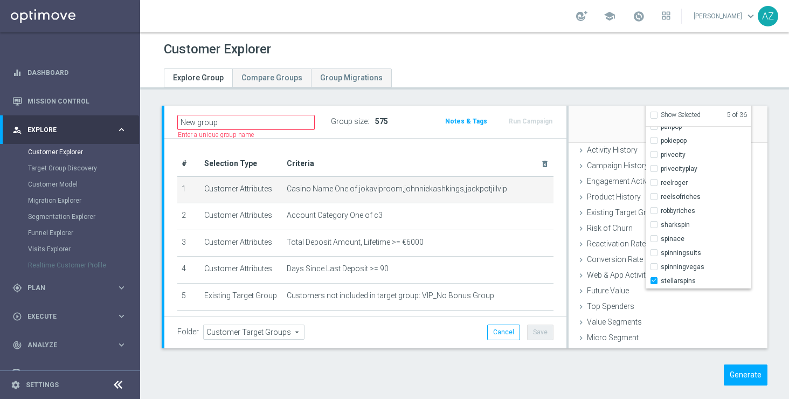
click at [603, 116] on div "Attribute Casino Name Casino Name arrow_drop_down search Condition One of One o…" at bounding box center [667, 82] width 183 height 121
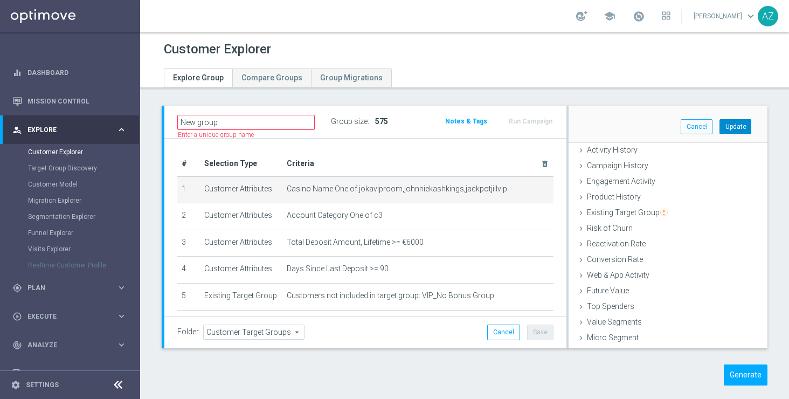
click at [735, 127] on button "Update" at bounding box center [735, 126] width 32 height 15
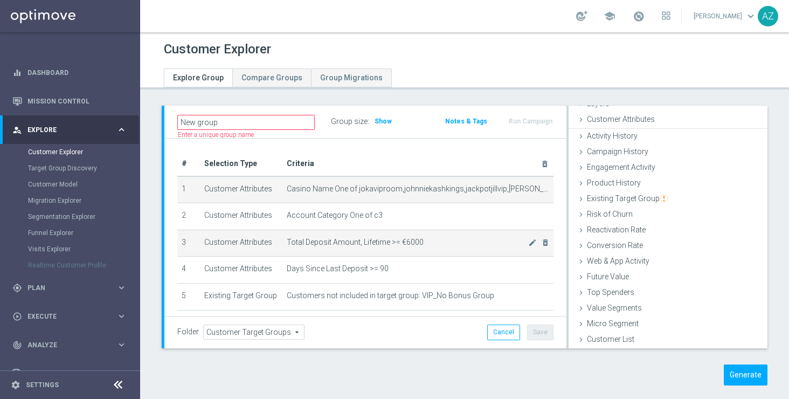
scroll to position [44, 0]
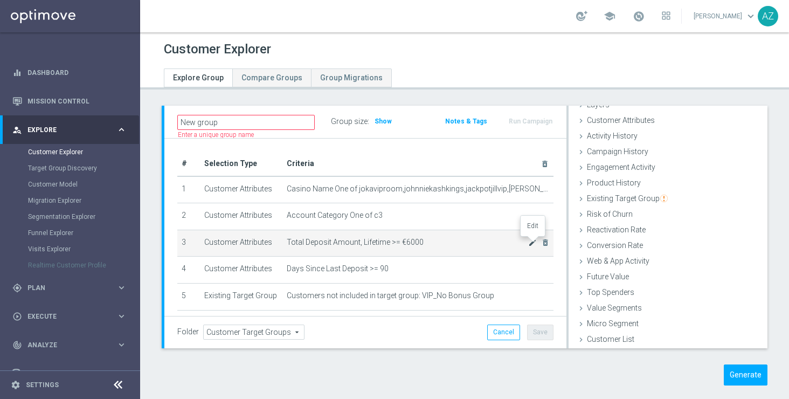
click at [532, 244] on icon "mode_edit" at bounding box center [532, 242] width 9 height 9
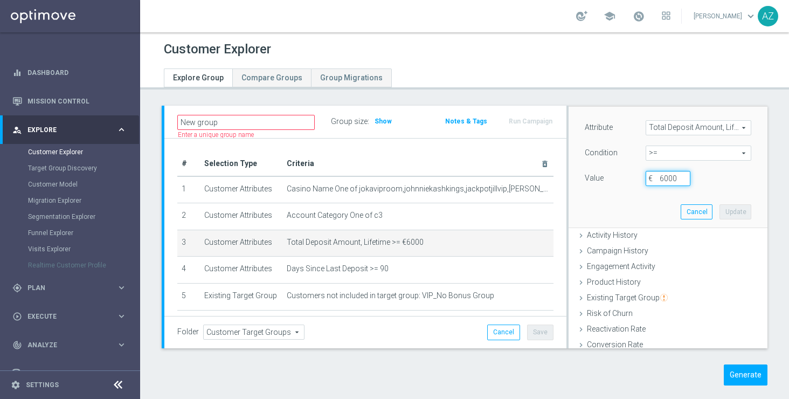
click at [663, 178] on input "6000" at bounding box center [667, 178] width 45 height 15
type input "35000"
click at [740, 211] on button "Update" at bounding box center [735, 211] width 32 height 15
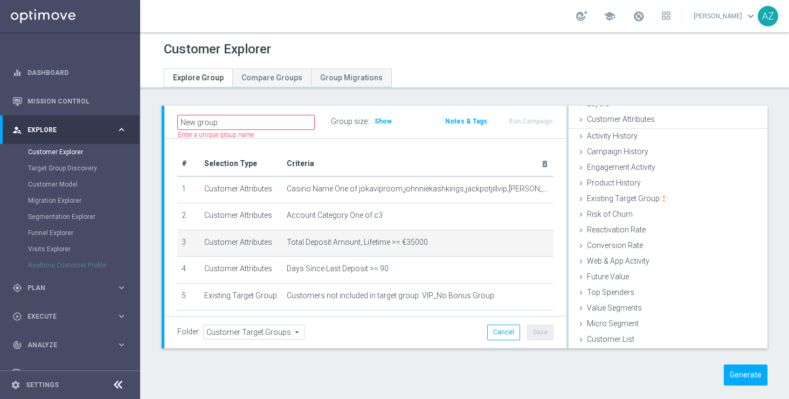
scroll to position [44, 0]
click at [530, 244] on icon "mode_edit" at bounding box center [532, 242] width 9 height 9
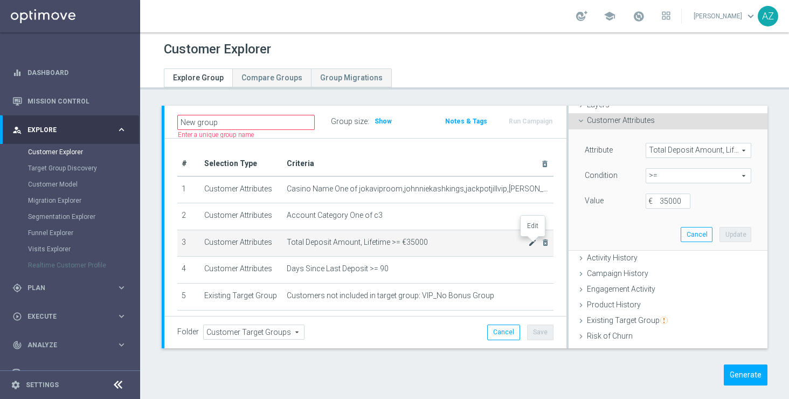
scroll to position [45, 0]
click at [667, 201] on input "35000" at bounding box center [667, 199] width 45 height 15
type input "6000"
click at [741, 234] on button "Update" at bounding box center [735, 233] width 32 height 15
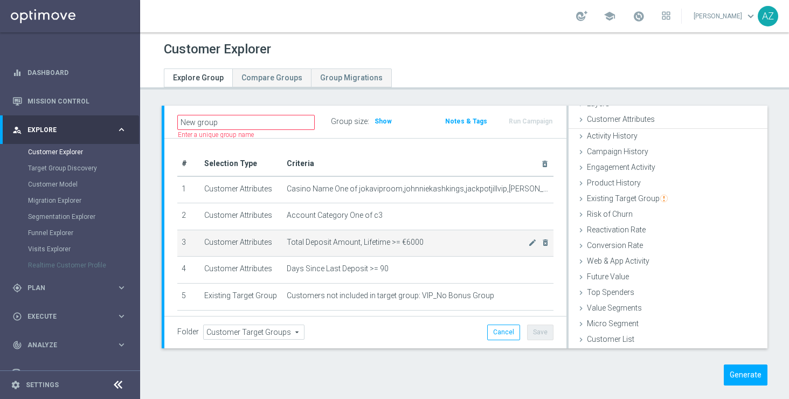
scroll to position [44, 0]
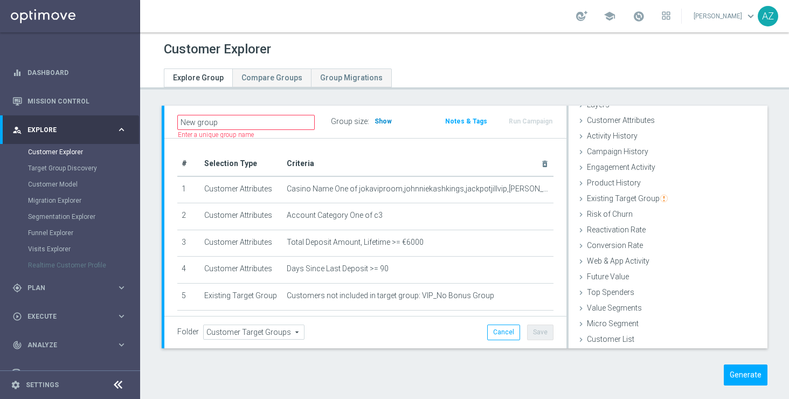
click at [377, 118] on span "Show" at bounding box center [382, 121] width 17 height 8
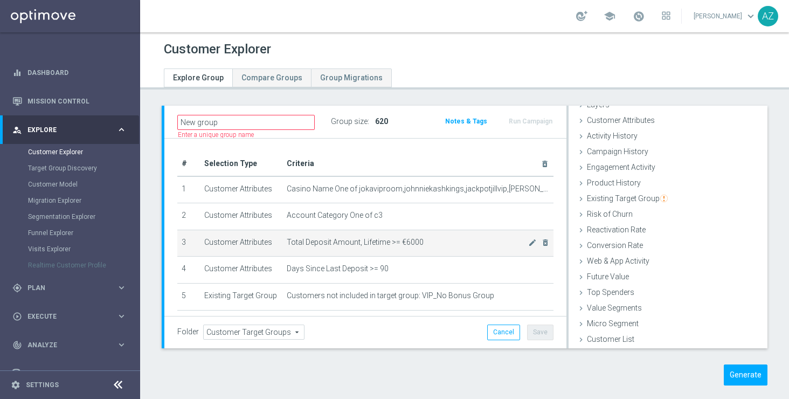
scroll to position [1, 0]
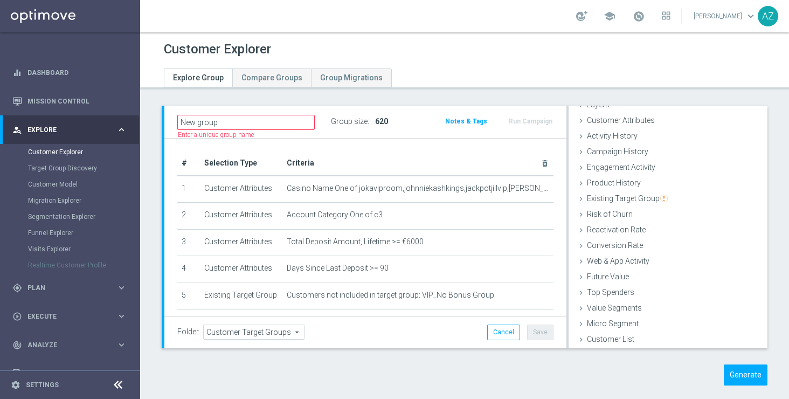
drag, startPoint x: 397, startPoint y: 113, endPoint x: 335, endPoint y: 113, distance: 62.5
click at [335, 113] on div "New group Name length must be more than 2 characters Name length must be under …" at bounding box center [365, 122] width 402 height 32
drag, startPoint x: 332, startPoint y: 117, endPoint x: 411, endPoint y: 116, distance: 78.7
click at [411, 117] on div "Group size : 620" at bounding box center [381, 121] width 100 height 15
click at [411, 116] on div "Group size : 620" at bounding box center [381, 121] width 100 height 15
